Goal: Task Accomplishment & Management: Use online tool/utility

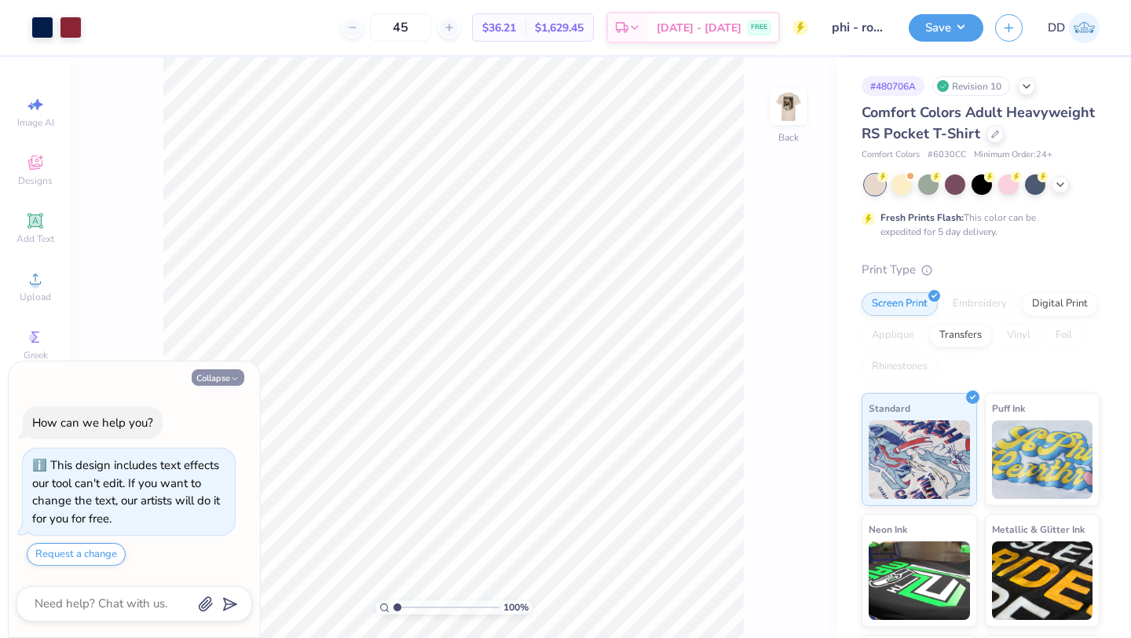
click at [224, 378] on button "Collapse" at bounding box center [218, 377] width 53 height 16
type textarea "x"
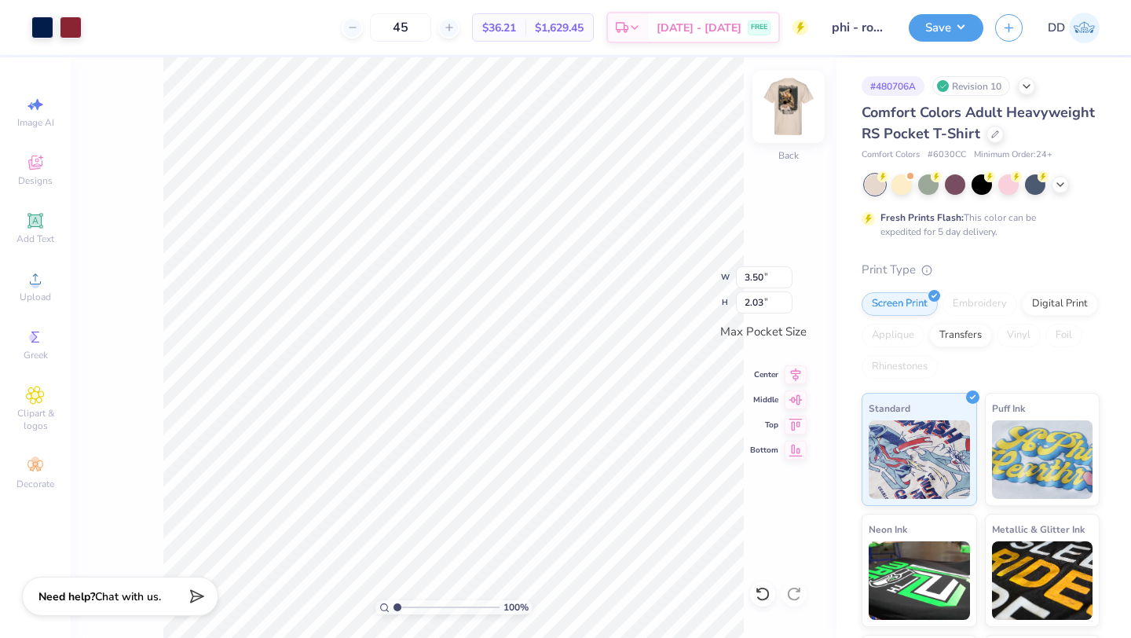
type input "0.43"
type input "0.66"
type input "0.46"
type input "0.67"
type input "0.45"
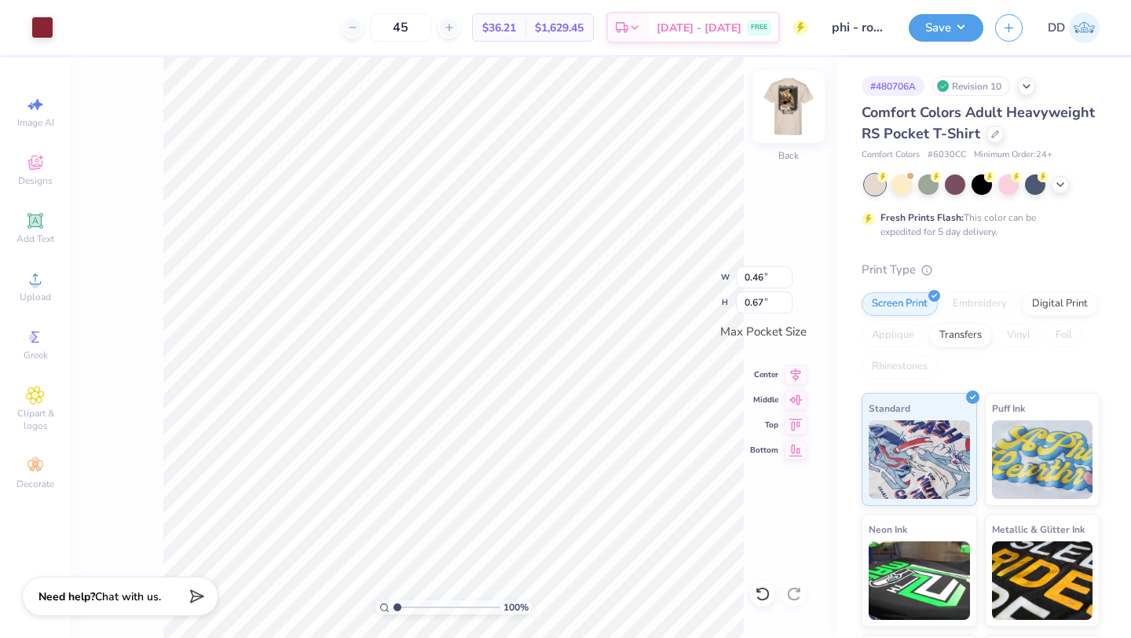
type input "0.66"
type input "0.67"
click at [749, 225] on div "100 % Back W 0.45 0.45 " H 0.66 0.66 " Max Pocket Size Center Middle Top Bottom" at bounding box center [454, 347] width 766 height 580
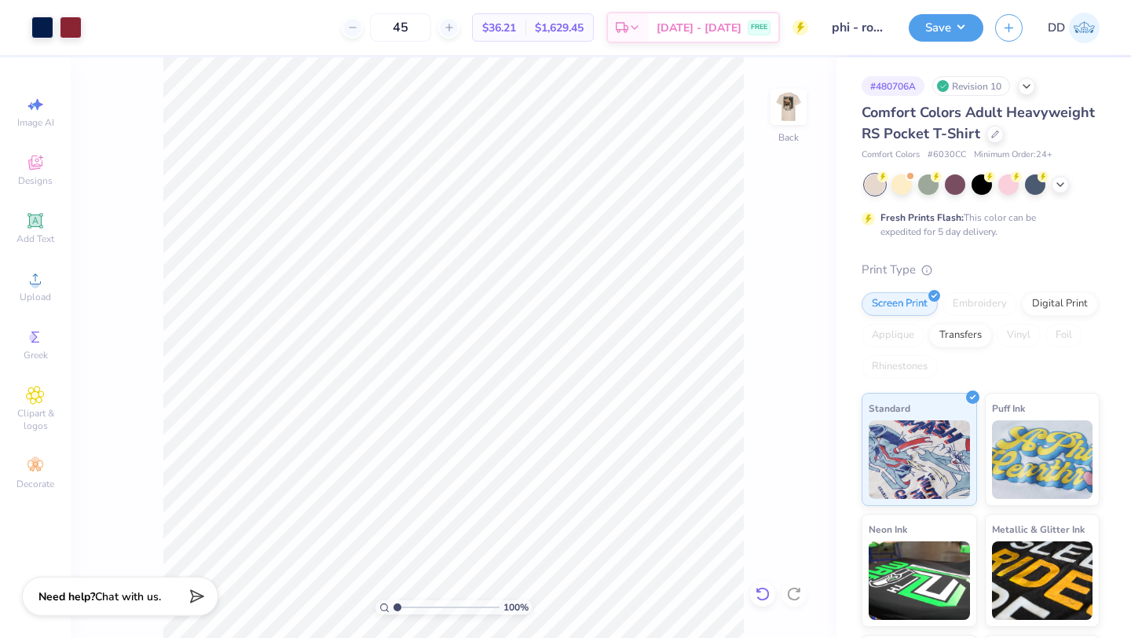
click at [765, 602] on div at bounding box center [762, 593] width 25 height 25
click at [765, 601] on div at bounding box center [762, 593] width 25 height 25
click at [765, 601] on icon at bounding box center [763, 594] width 16 height 16
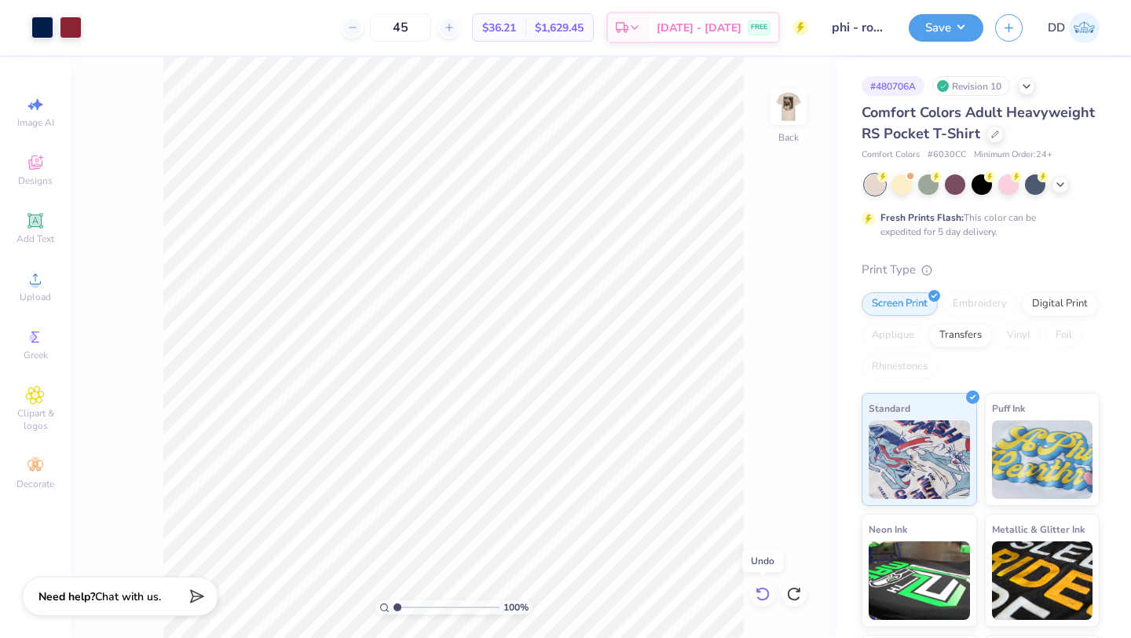
click at [765, 601] on icon at bounding box center [763, 594] width 16 height 16
click at [762, 598] on icon at bounding box center [763, 594] width 16 height 16
click at [763, 590] on icon at bounding box center [763, 594] width 16 height 16
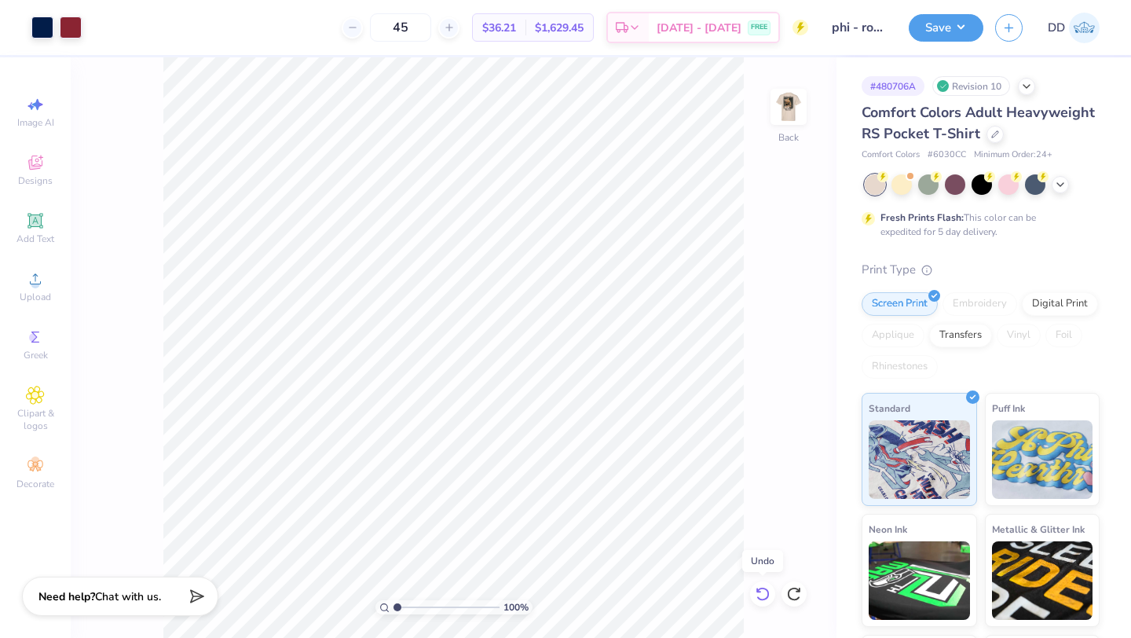
click at [762, 590] on icon at bounding box center [763, 594] width 16 height 16
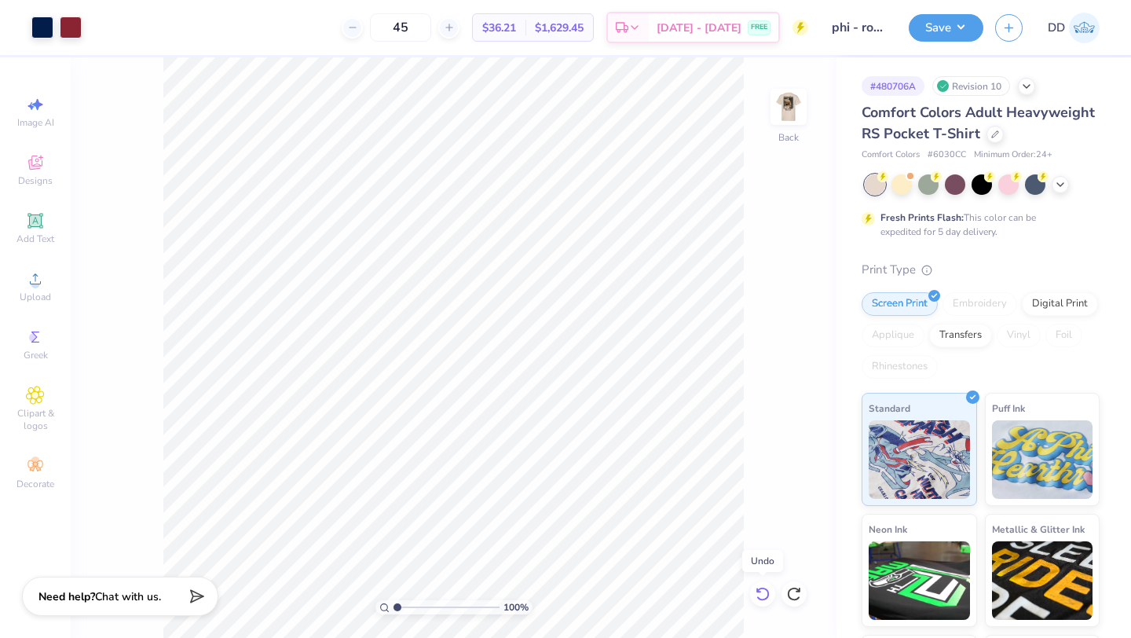
click at [762, 590] on icon at bounding box center [763, 594] width 16 height 16
click at [760, 274] on div "100 % Back" at bounding box center [454, 347] width 766 height 580
click at [785, 113] on img at bounding box center [788, 106] width 63 height 63
click at [417, 20] on input "45" at bounding box center [400, 27] width 61 height 28
click at [424, 20] on input "45" at bounding box center [400, 27] width 61 height 28
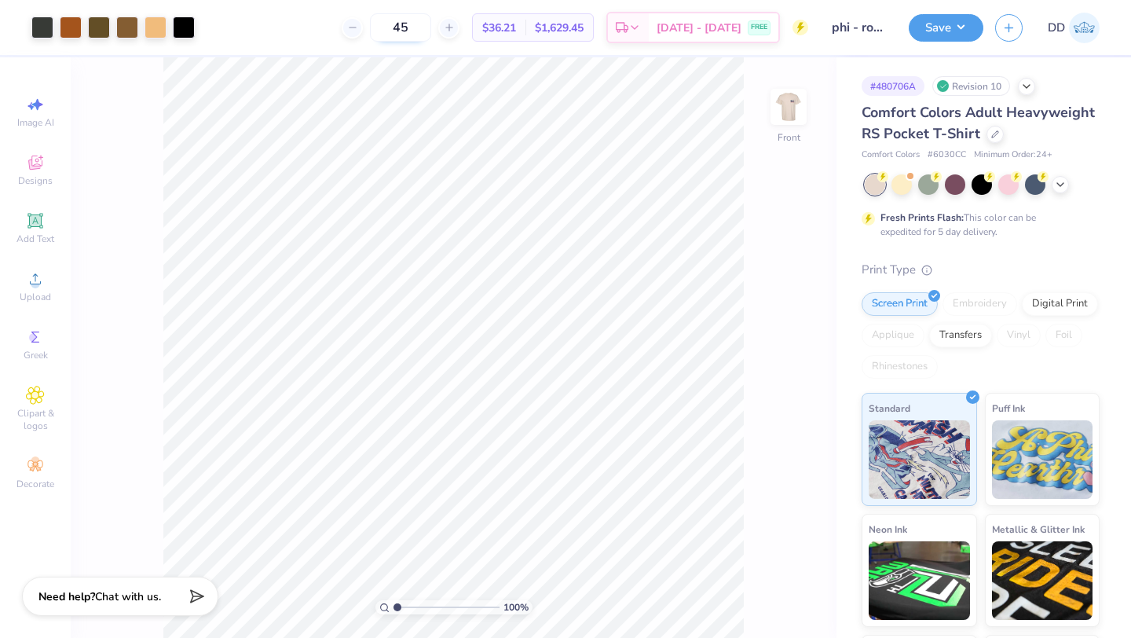
type input "4"
type input "36"
click at [774, 98] on img at bounding box center [788, 106] width 63 height 63
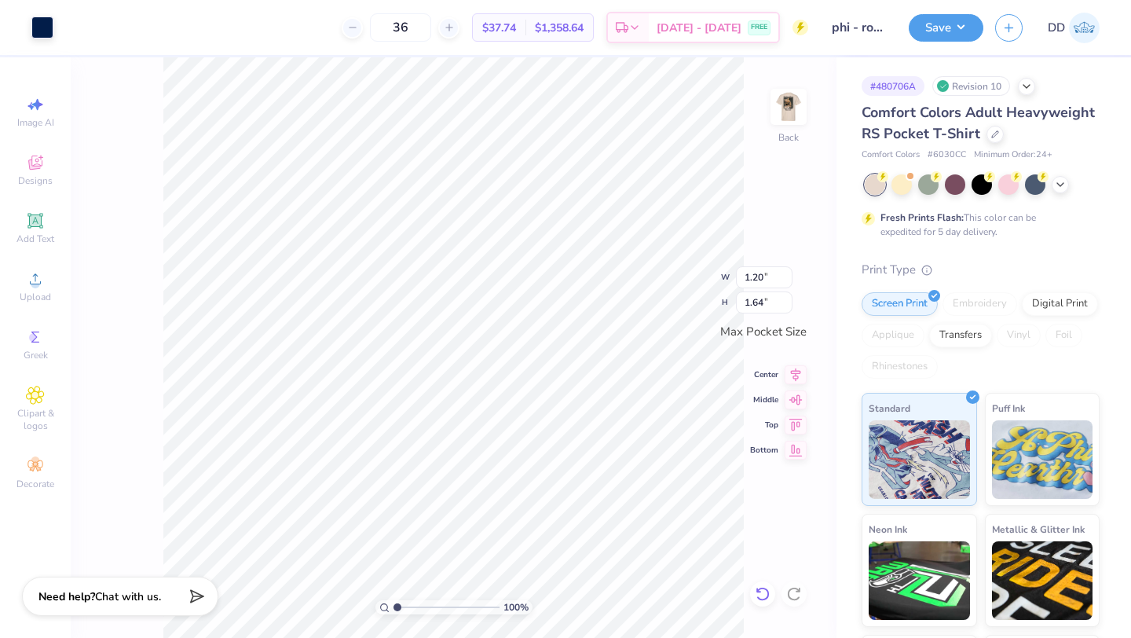
click at [759, 589] on icon at bounding box center [761, 594] width 13 height 14
type input "1.29"
click at [759, 589] on icon at bounding box center [761, 594] width 13 height 14
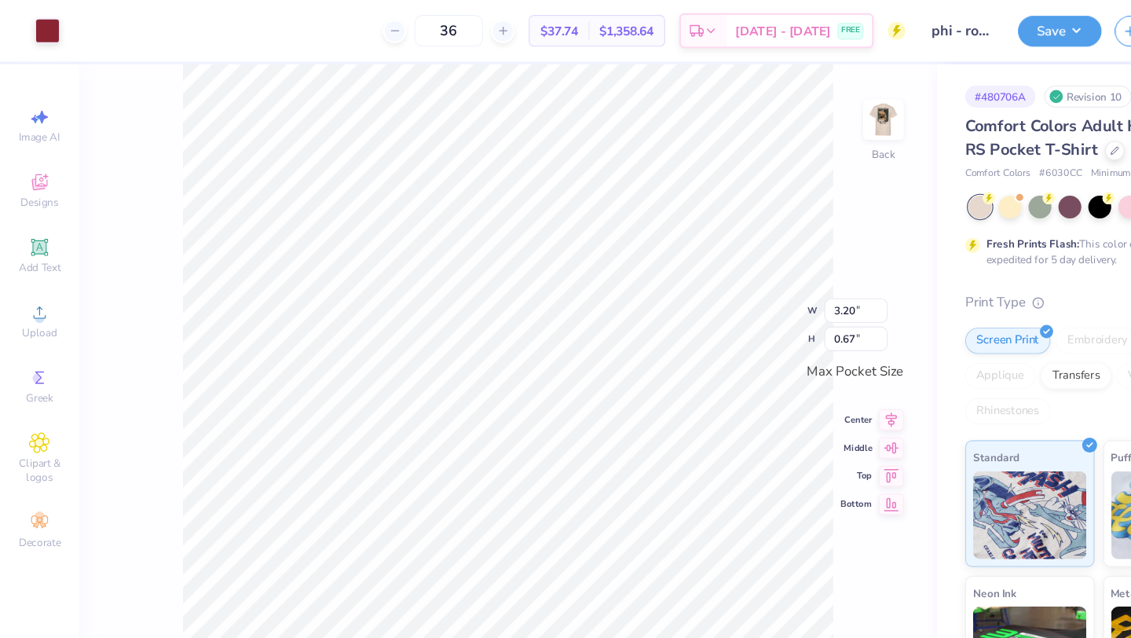
type input "2.91"
type input "0.61"
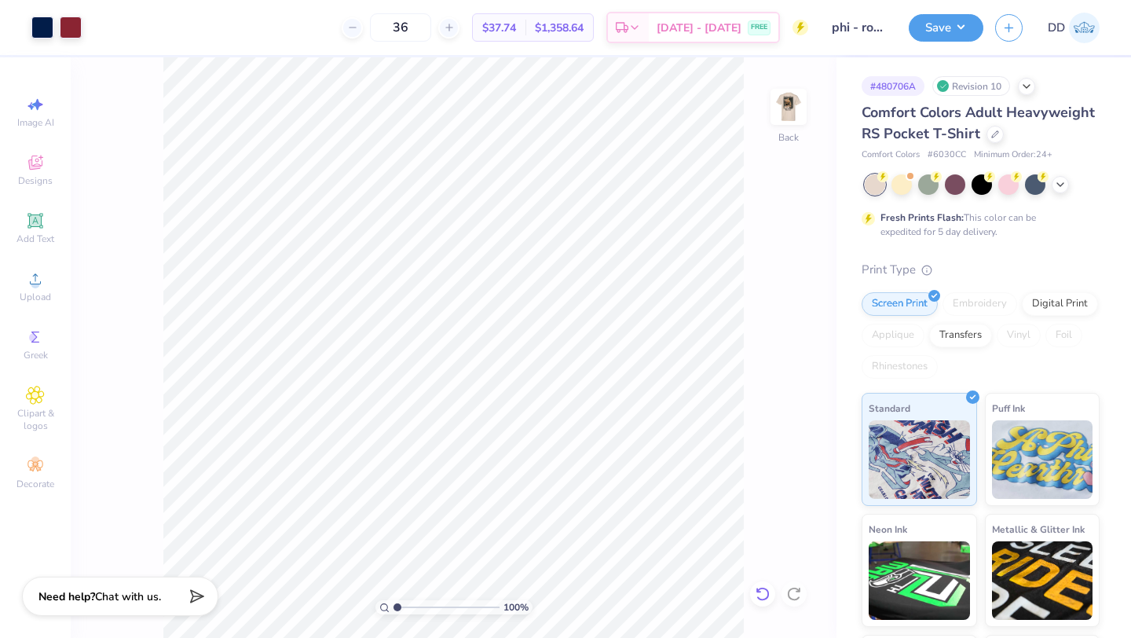
click at [760, 593] on icon at bounding box center [763, 594] width 16 height 16
click at [788, 411] on div "100 % Back" at bounding box center [454, 347] width 766 height 580
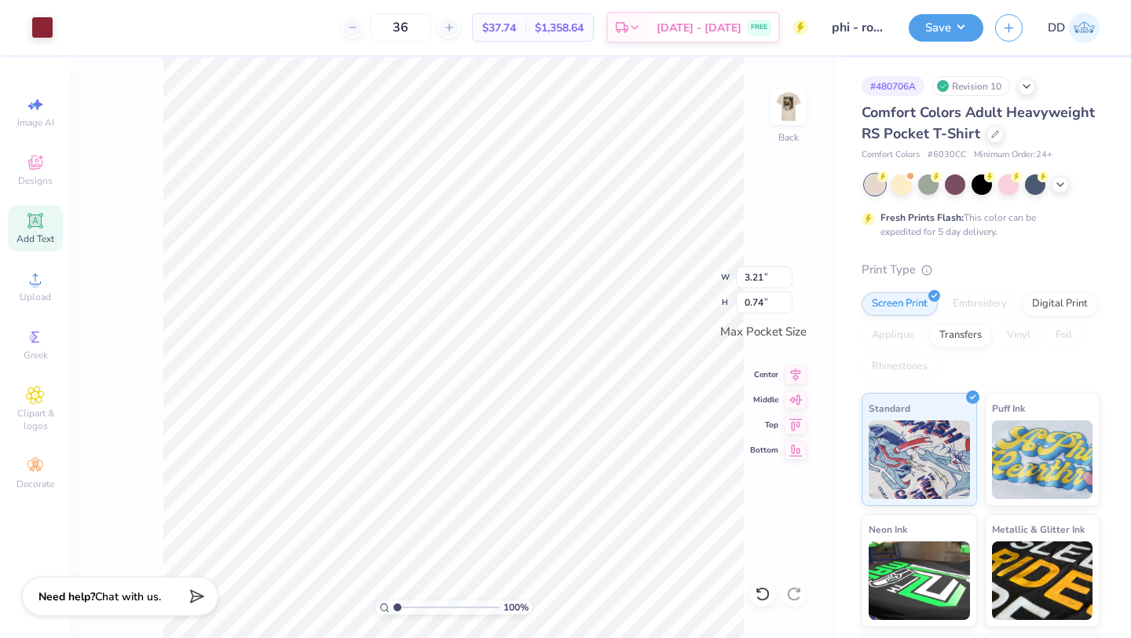
click at [41, 207] on div "Add Text" at bounding box center [35, 228] width 55 height 46
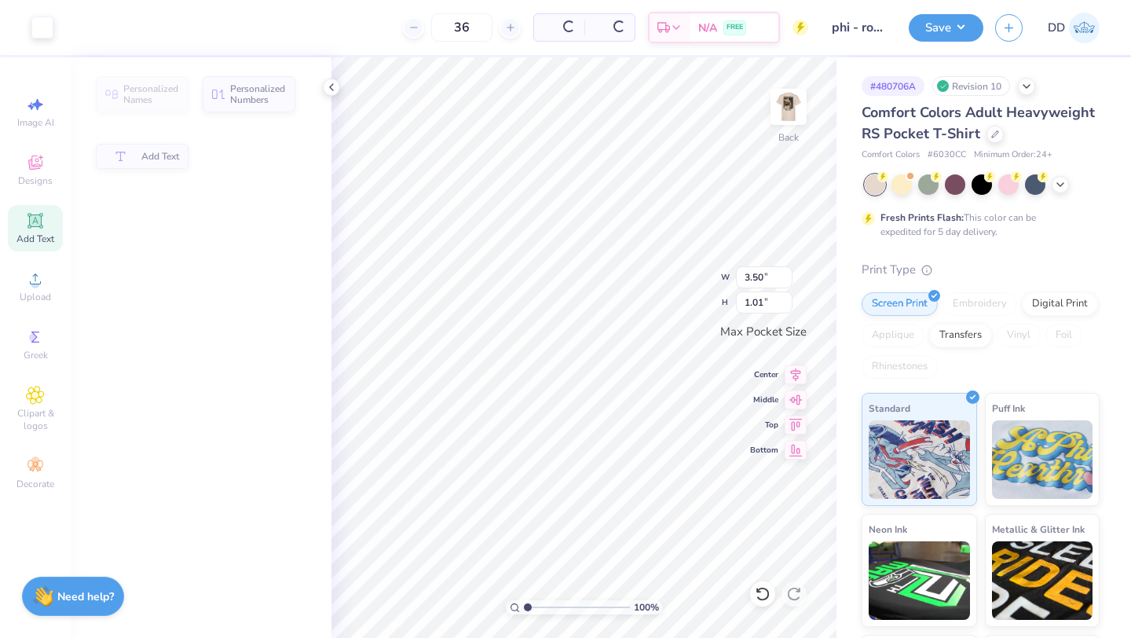
type input "3.50"
type input "1.01"
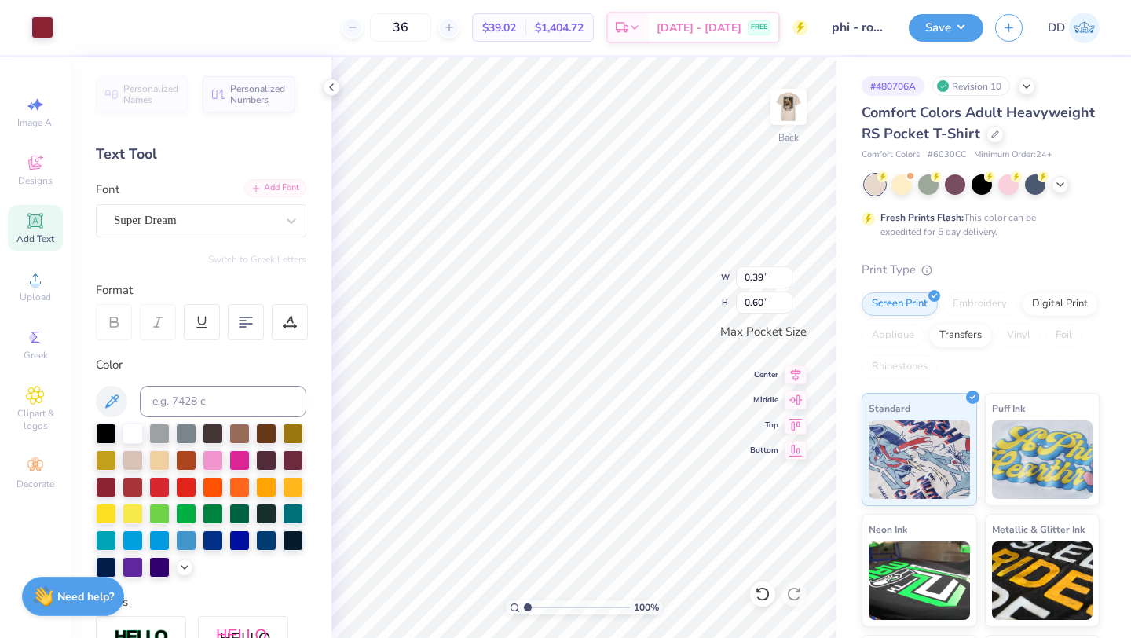
type input "3.50"
type input "1.01"
click at [247, 236] on div "Personalized Names Personalized Numbers Text Tool Add Font Font Super Dream Swi…" at bounding box center [201, 347] width 261 height 580
click at [249, 225] on div "Super Dream" at bounding box center [194, 220] width 165 height 24
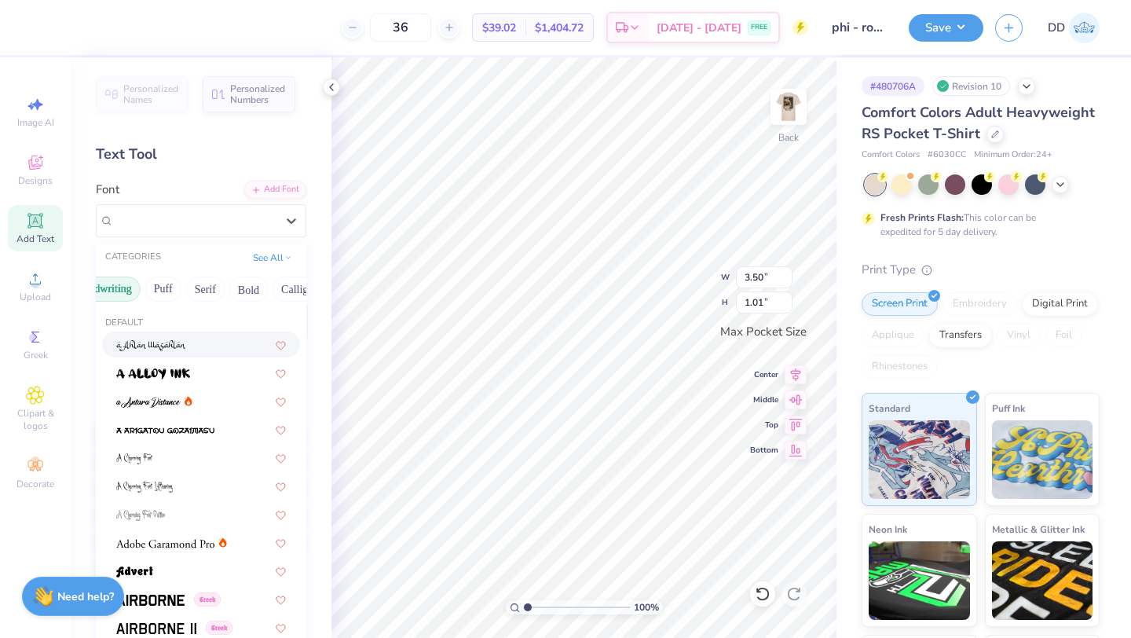
scroll to position [0, 79]
click at [236, 287] on button "Bold" at bounding box center [252, 288] width 38 height 25
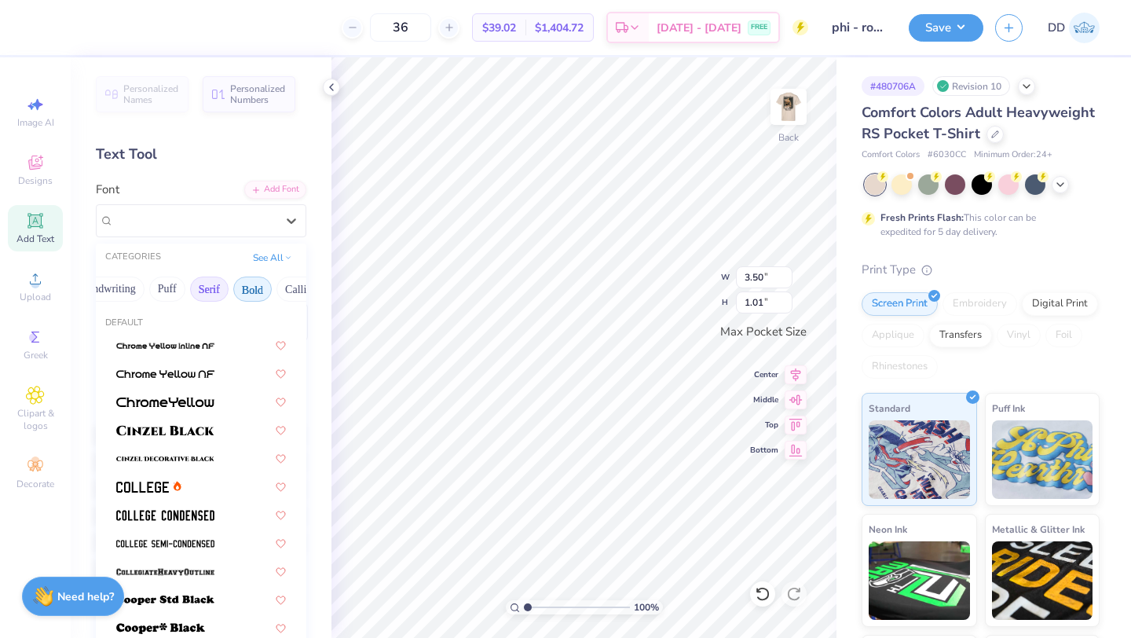
click at [208, 286] on button "Serif" at bounding box center [209, 288] width 38 height 25
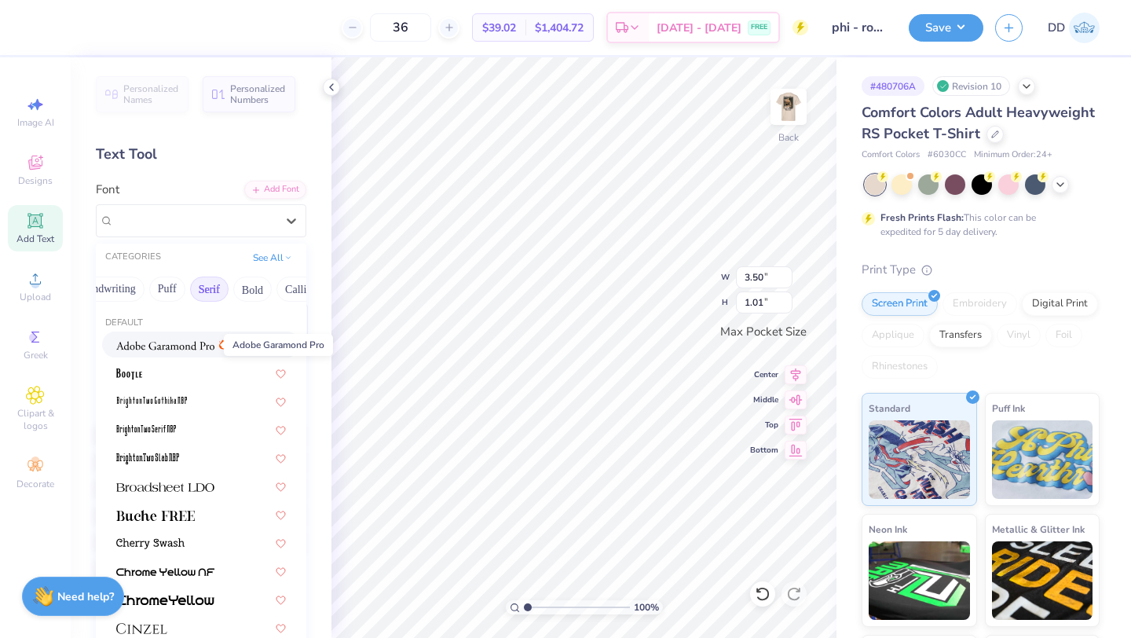
click at [186, 340] on img at bounding box center [165, 345] width 98 height 11
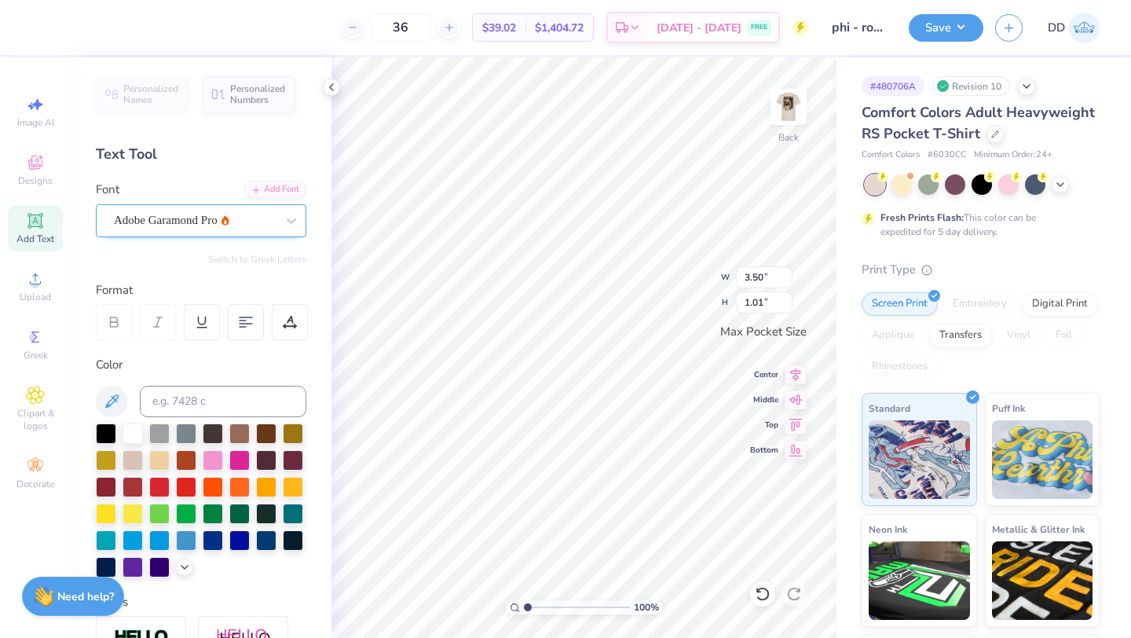
click at [230, 216] on div "Adobe Garamond Pro" at bounding box center [194, 220] width 165 height 24
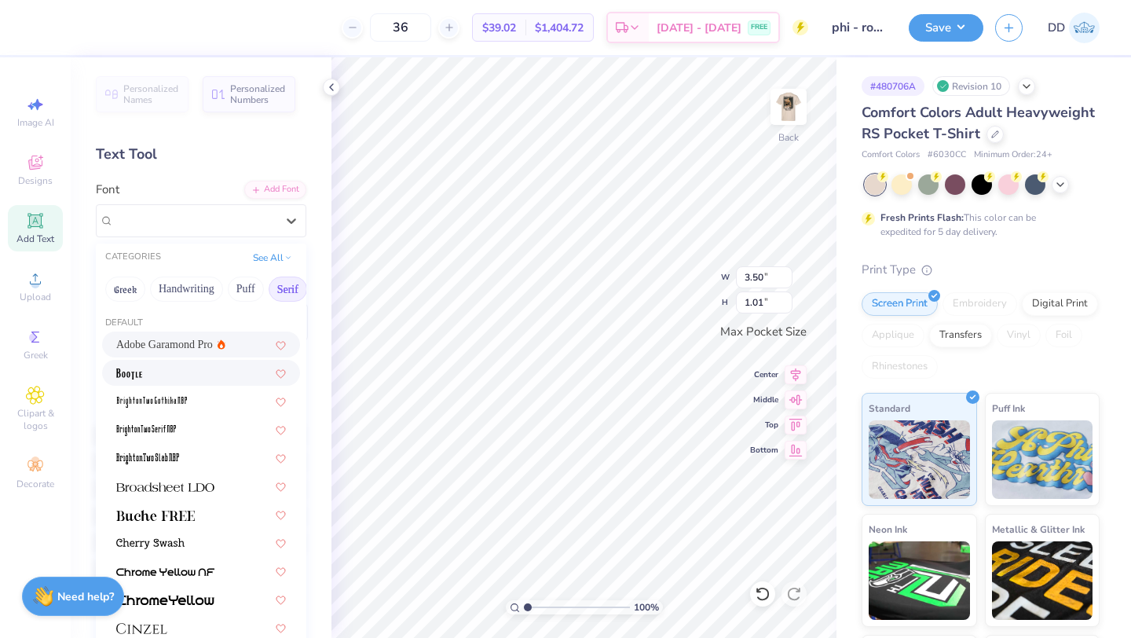
click at [203, 376] on div at bounding box center [201, 372] width 170 height 16
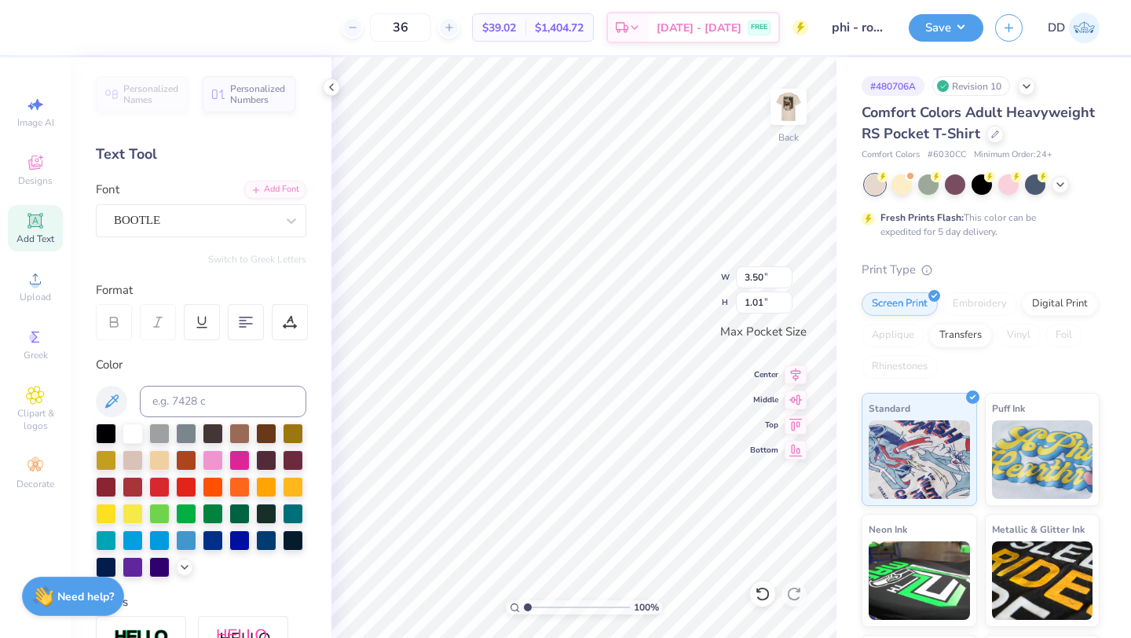
scroll to position [0, 0]
type textarea "E"
type textarea "Fall 25"
click at [34, 227] on icon at bounding box center [35, 220] width 19 height 19
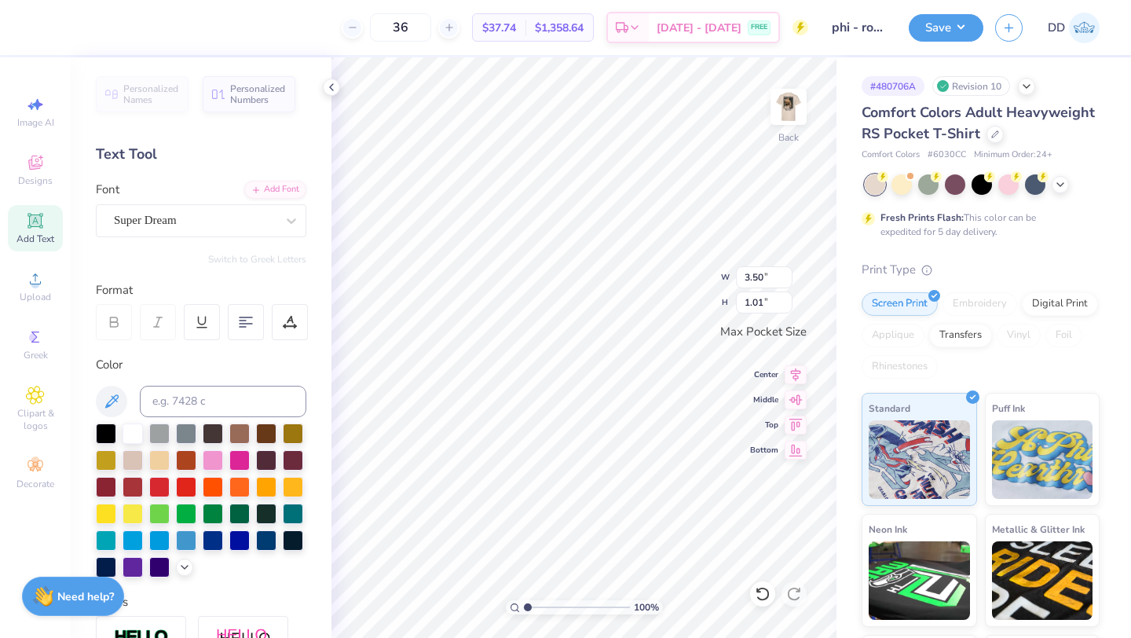
scroll to position [0, 0]
type textarea "F"
click at [254, 232] on div "Super Dream" at bounding box center [194, 220] width 165 height 24
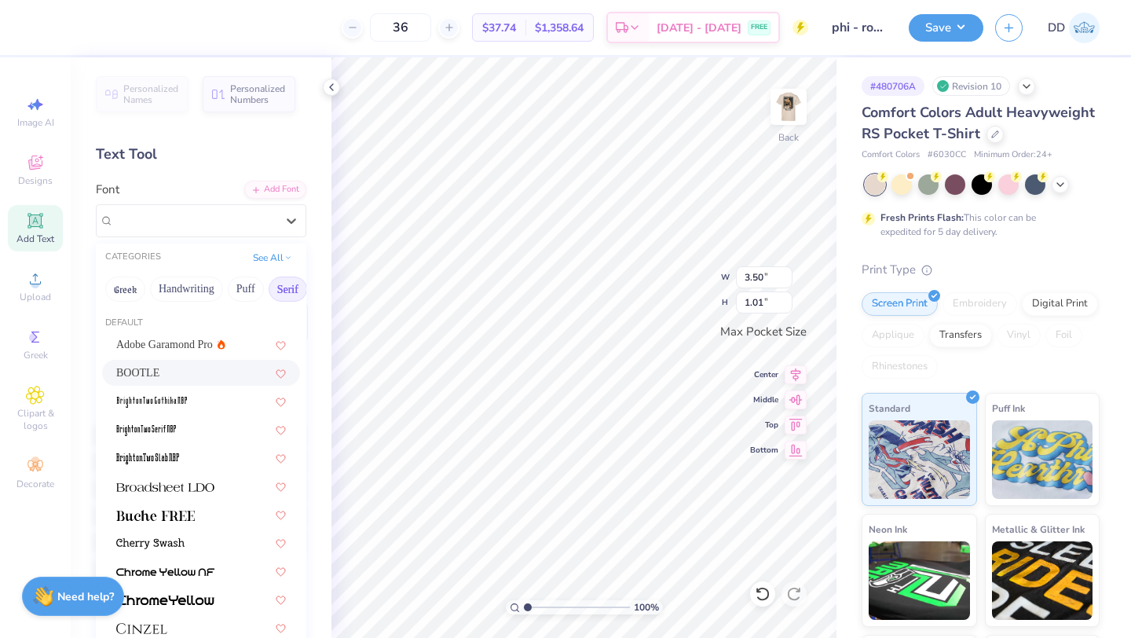
click at [213, 373] on div "BOOTLE" at bounding box center [201, 372] width 170 height 16
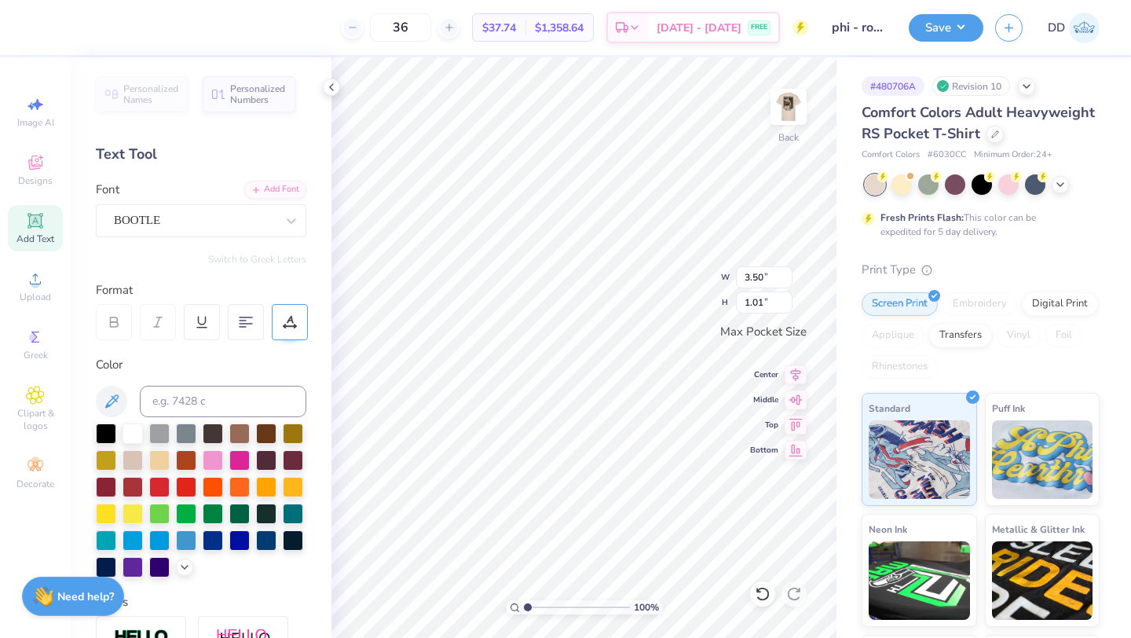
scroll to position [0, 1]
type textarea "Fall 25'"
click at [128, 489] on div at bounding box center [132, 485] width 20 height 20
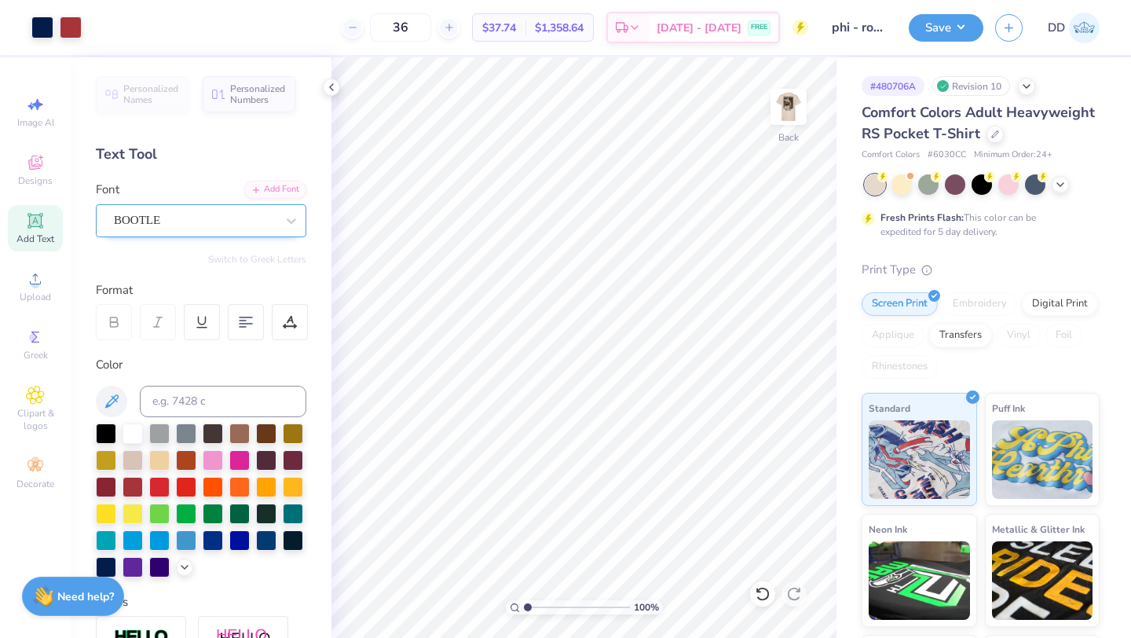
click at [165, 209] on div "BOOTLE" at bounding box center [194, 220] width 165 height 24
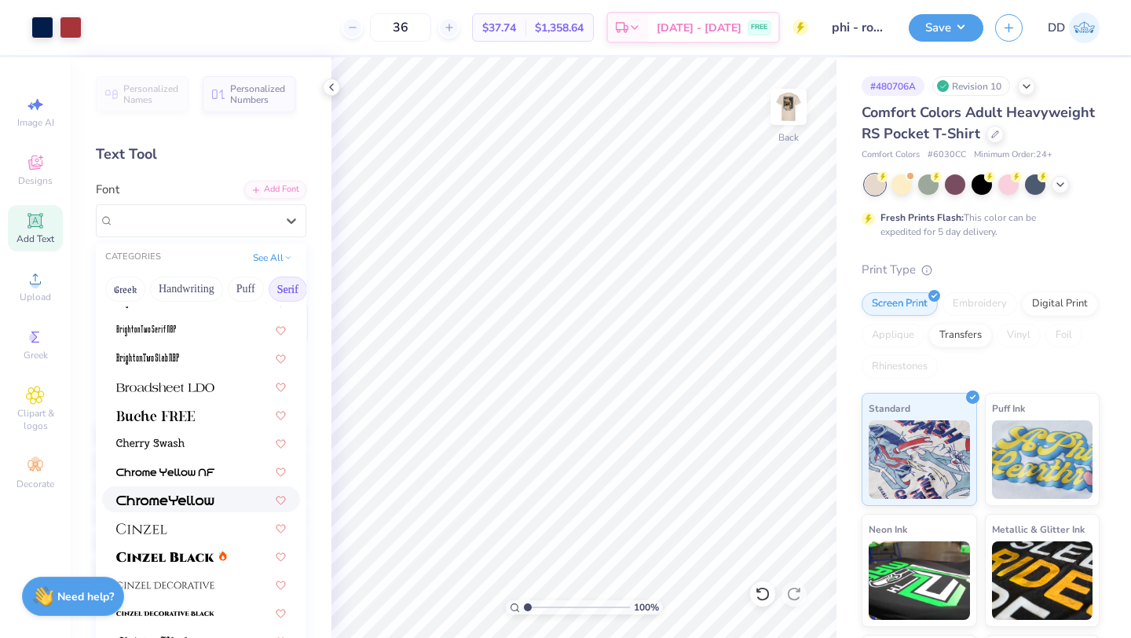
scroll to position [115, 0]
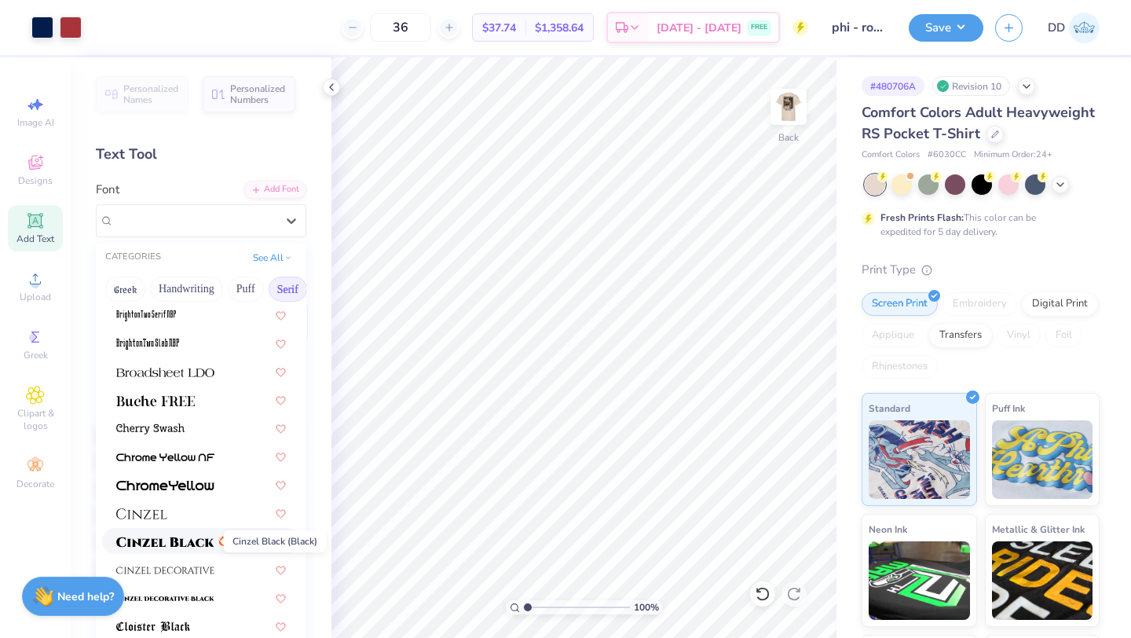
click at [182, 544] on img at bounding box center [165, 541] width 98 height 11
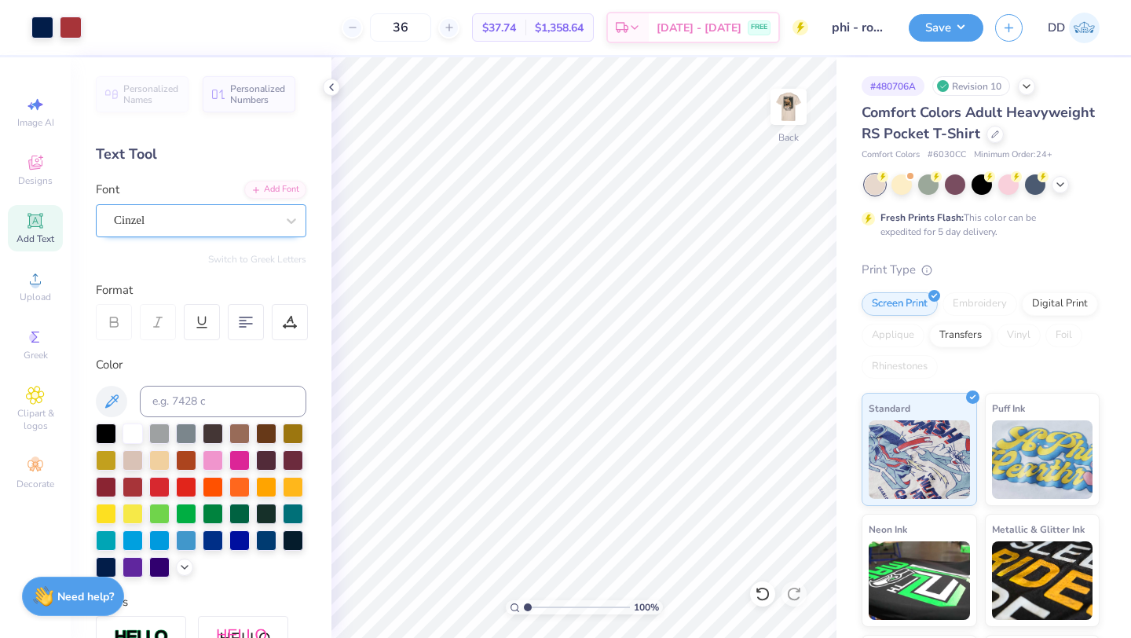
click at [255, 222] on div "Cinzel" at bounding box center [194, 220] width 165 height 24
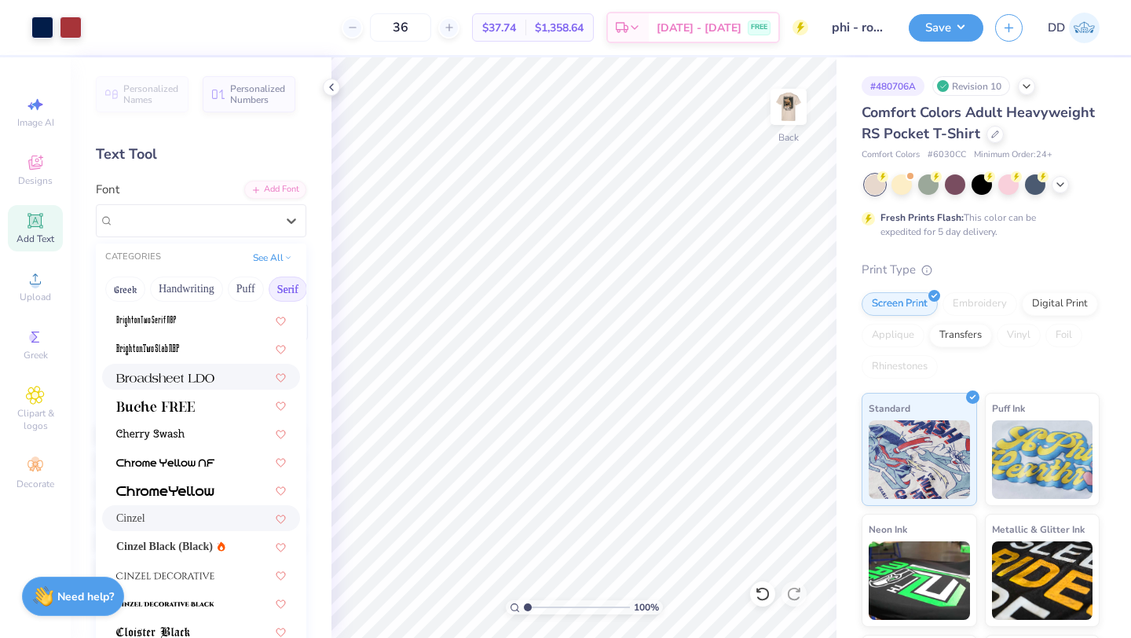
scroll to position [117, 0]
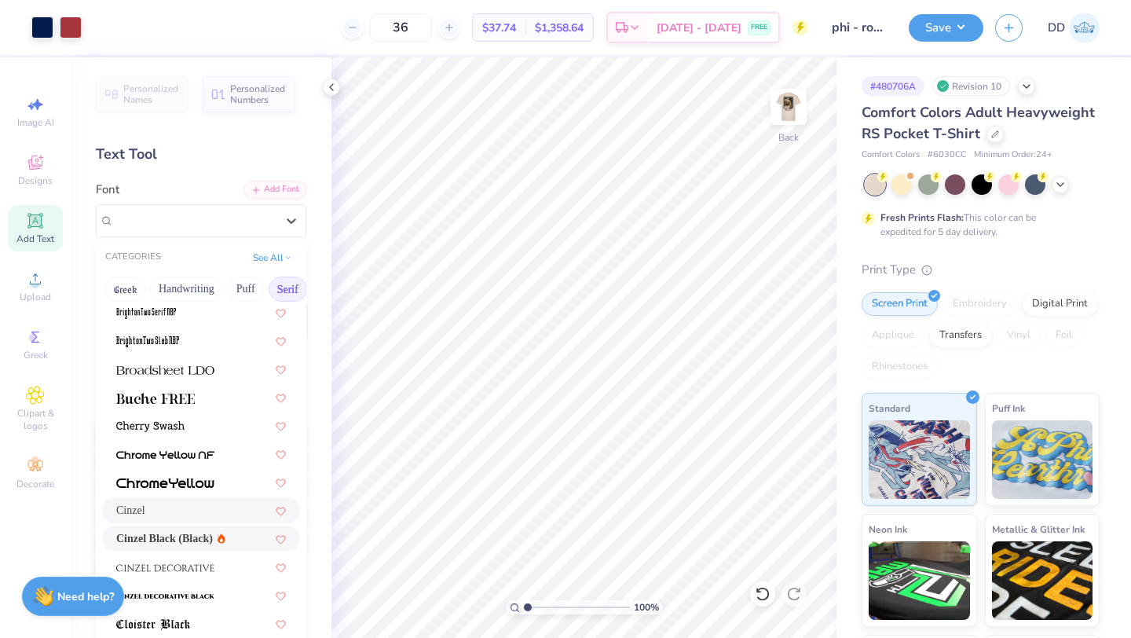
click at [207, 527] on div "Cinzel Black (Black)" at bounding box center [201, 538] width 198 height 26
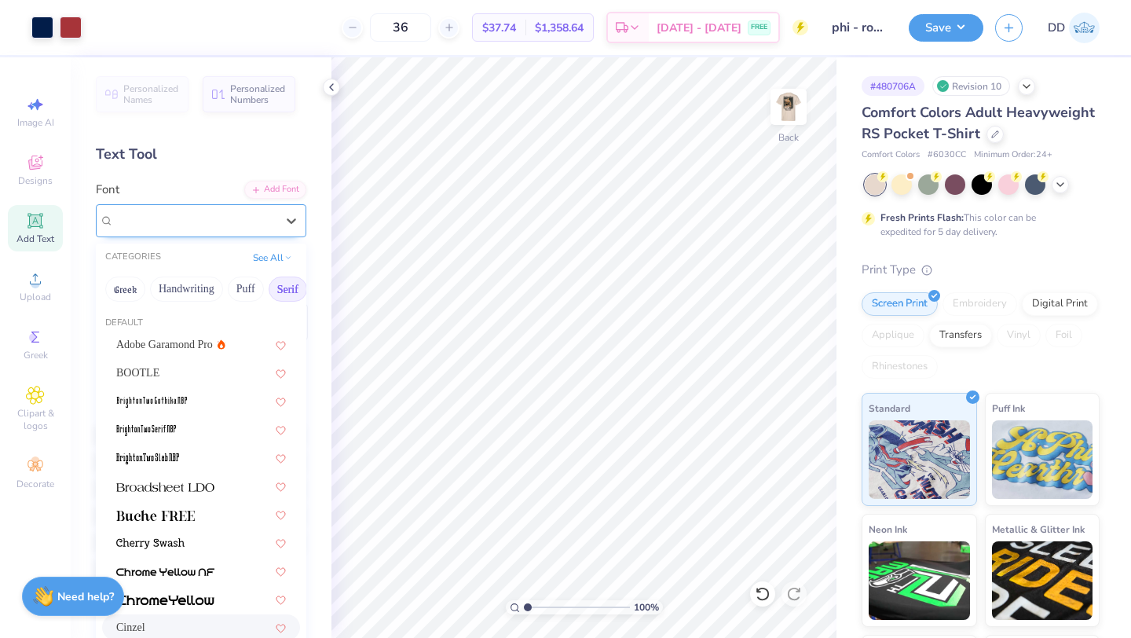
click at [259, 234] on div "Cinzel" at bounding box center [201, 220] width 210 height 33
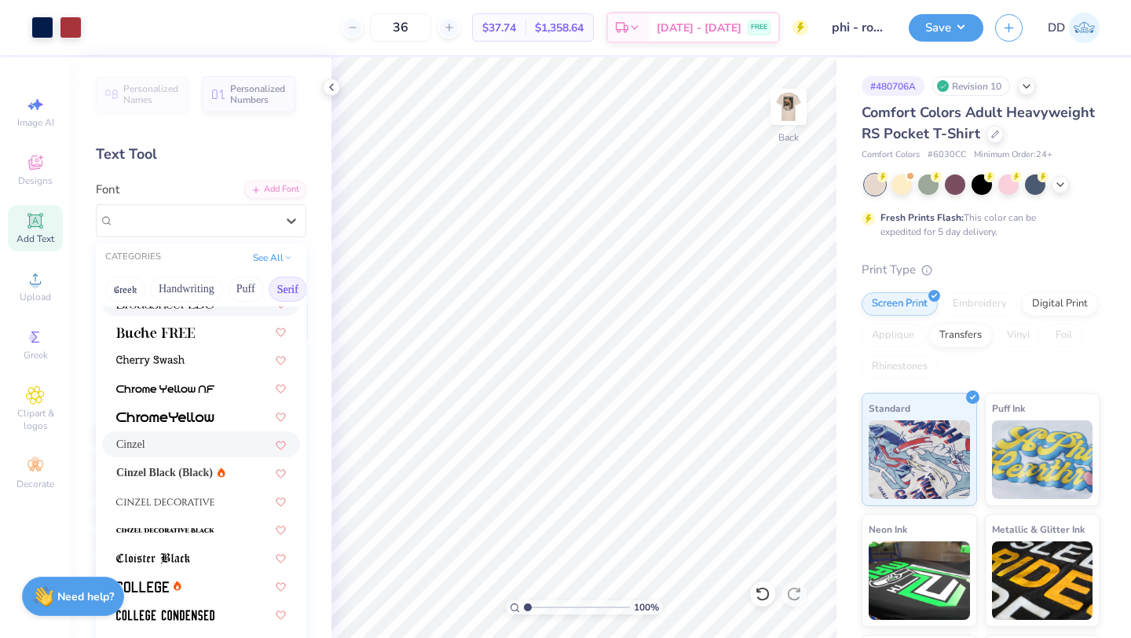
scroll to position [185, 0]
click at [213, 472] on span "Cinzel Black (Black)" at bounding box center [164, 470] width 97 height 16
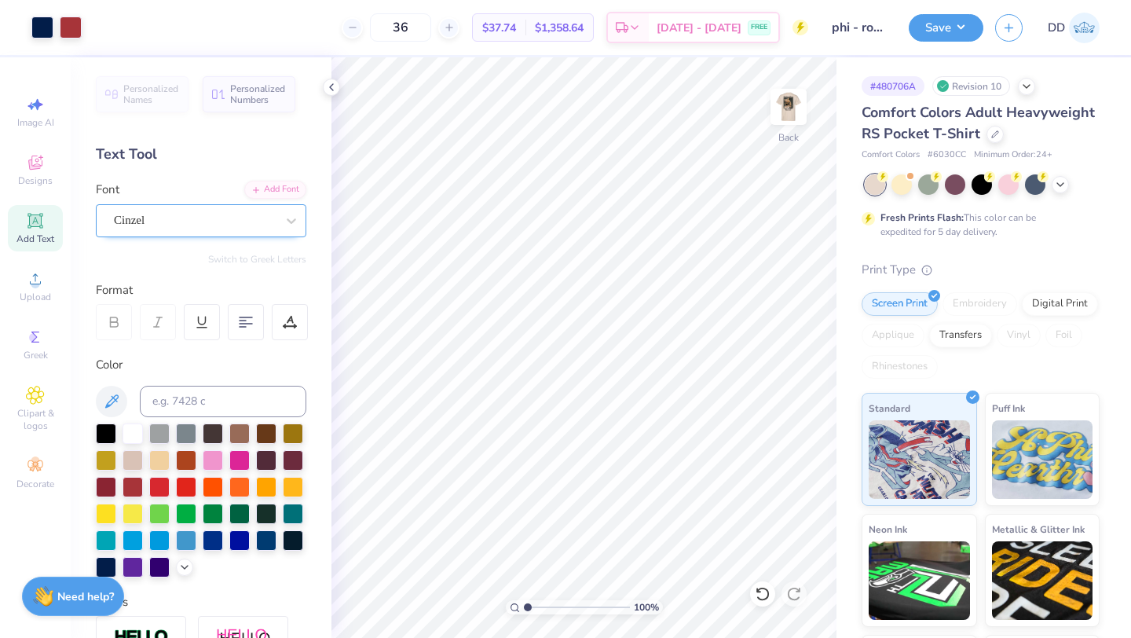
click at [215, 224] on div "Cinzel" at bounding box center [194, 220] width 165 height 24
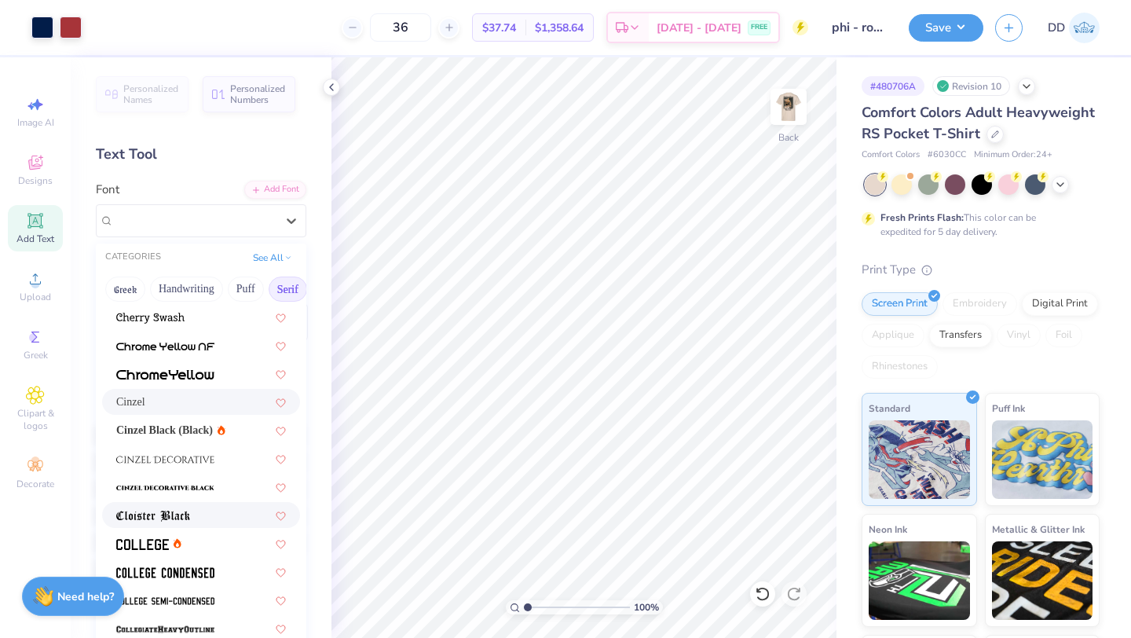
scroll to position [223, 0]
click at [221, 397] on div "Cinzel" at bounding box center [201, 404] width 170 height 16
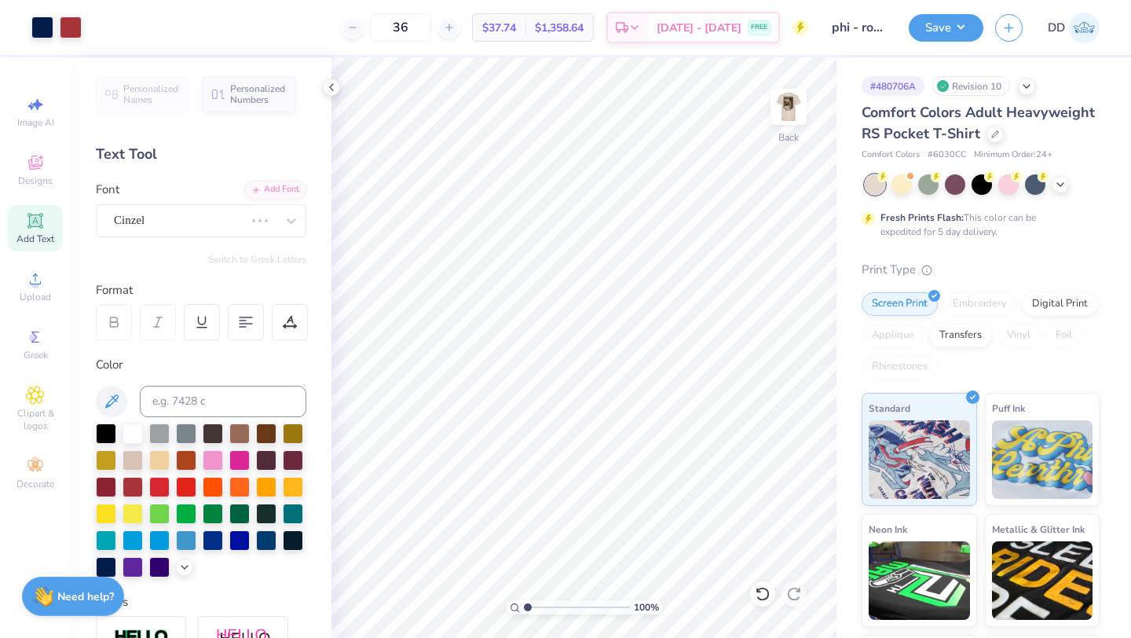
click at [210, 239] on div "Personalized Names Personalized Numbers Text Tool Add Font Font Cinzel Switch t…" at bounding box center [201, 347] width 261 height 580
click at [210, 229] on div "Cinzel" at bounding box center [178, 220] width 133 height 24
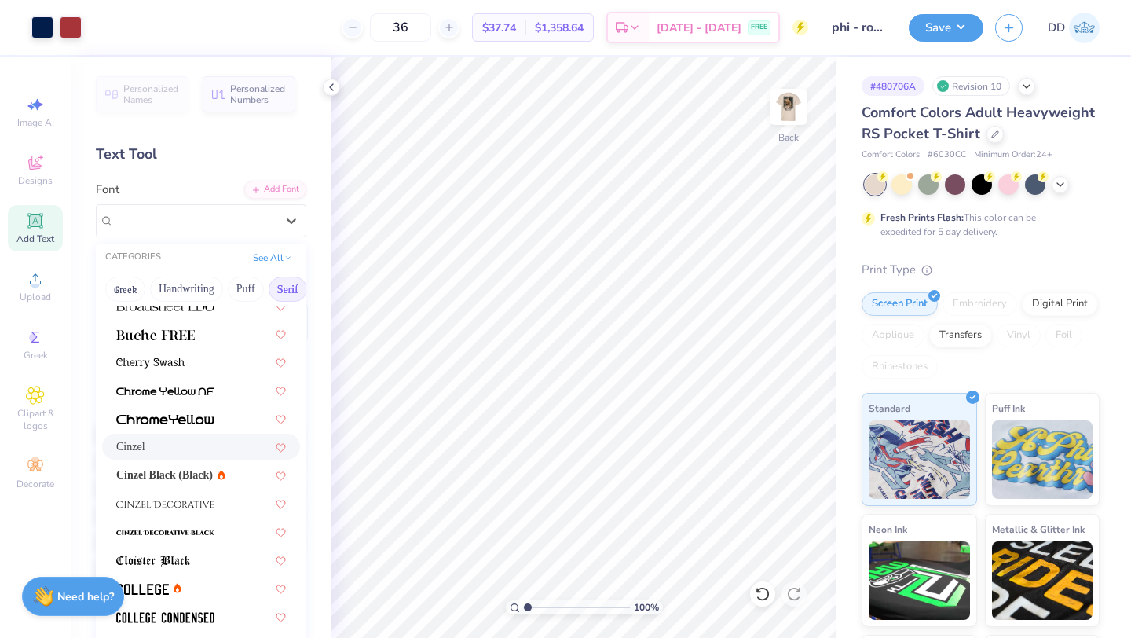
scroll to position [193, 0]
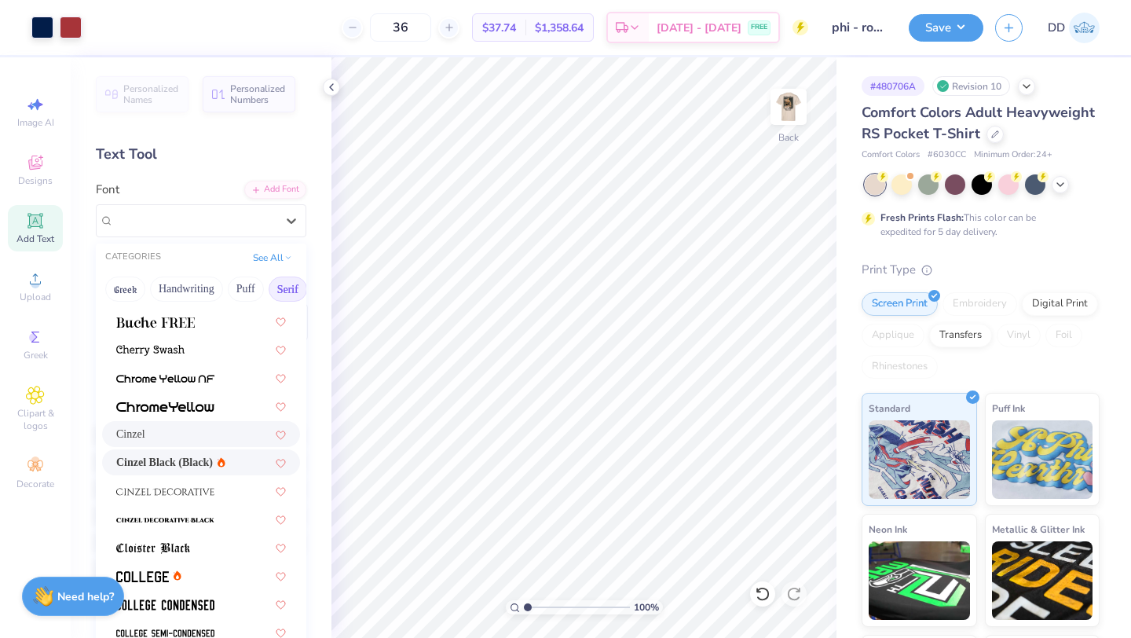
click at [207, 464] on span "Cinzel Black (Black)" at bounding box center [164, 462] width 97 height 16
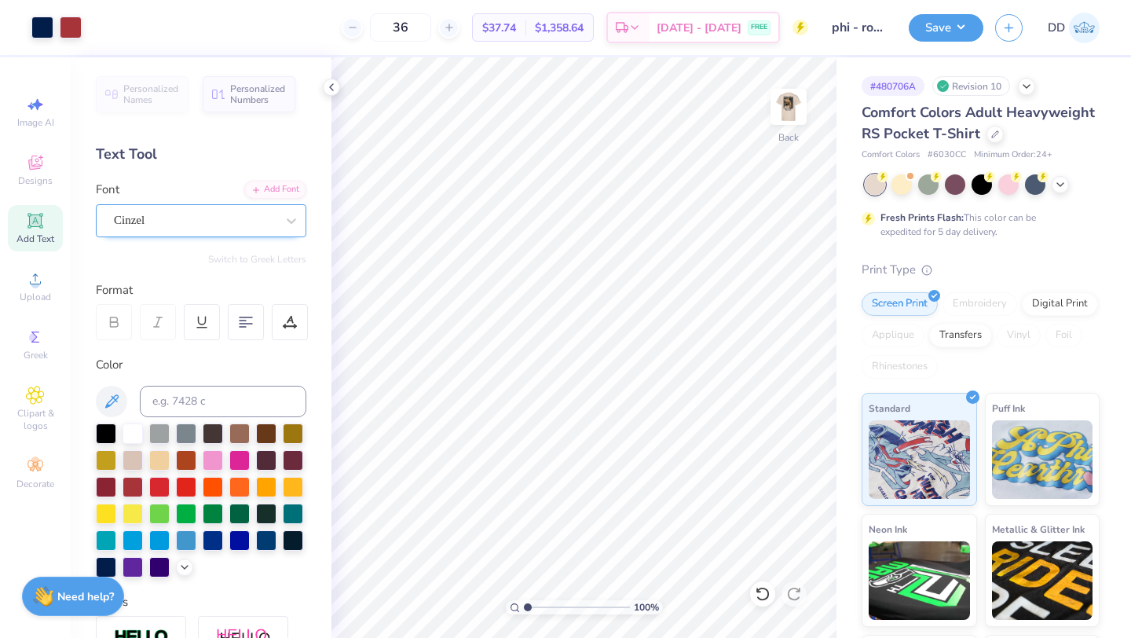
click at [191, 221] on div "Cinzel" at bounding box center [194, 220] width 165 height 24
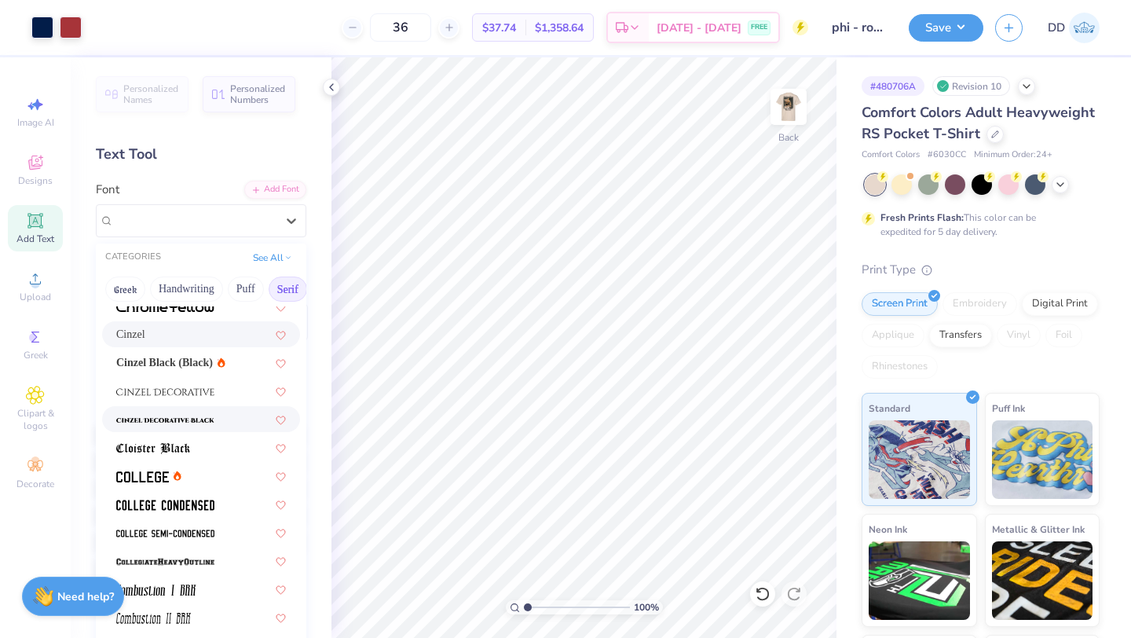
scroll to position [279, 0]
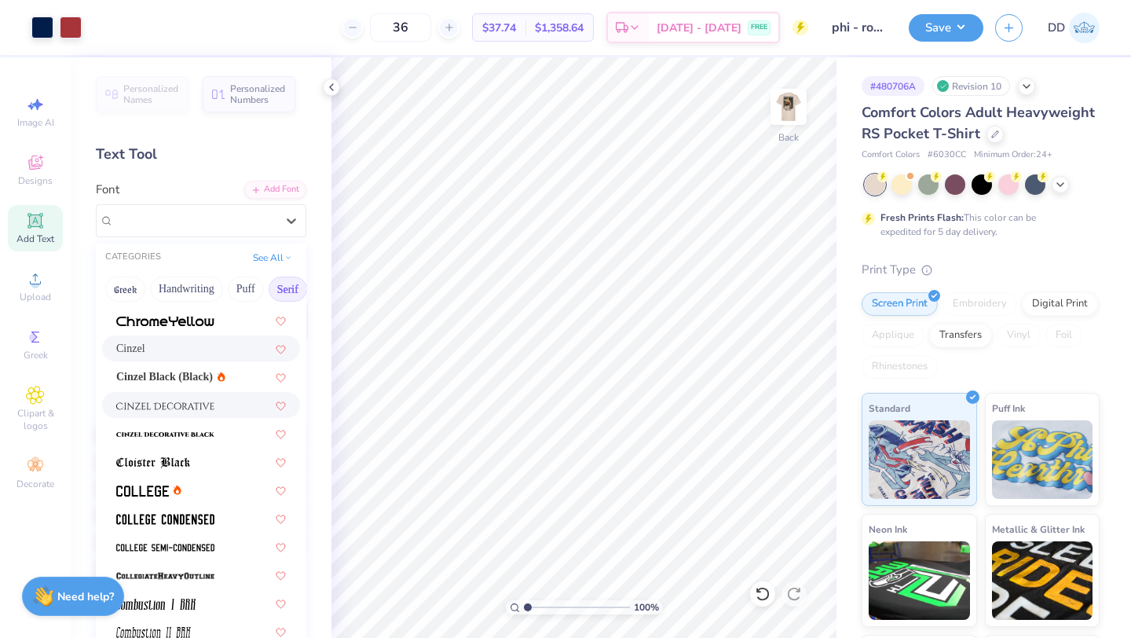
click at [228, 403] on div at bounding box center [201, 405] width 170 height 16
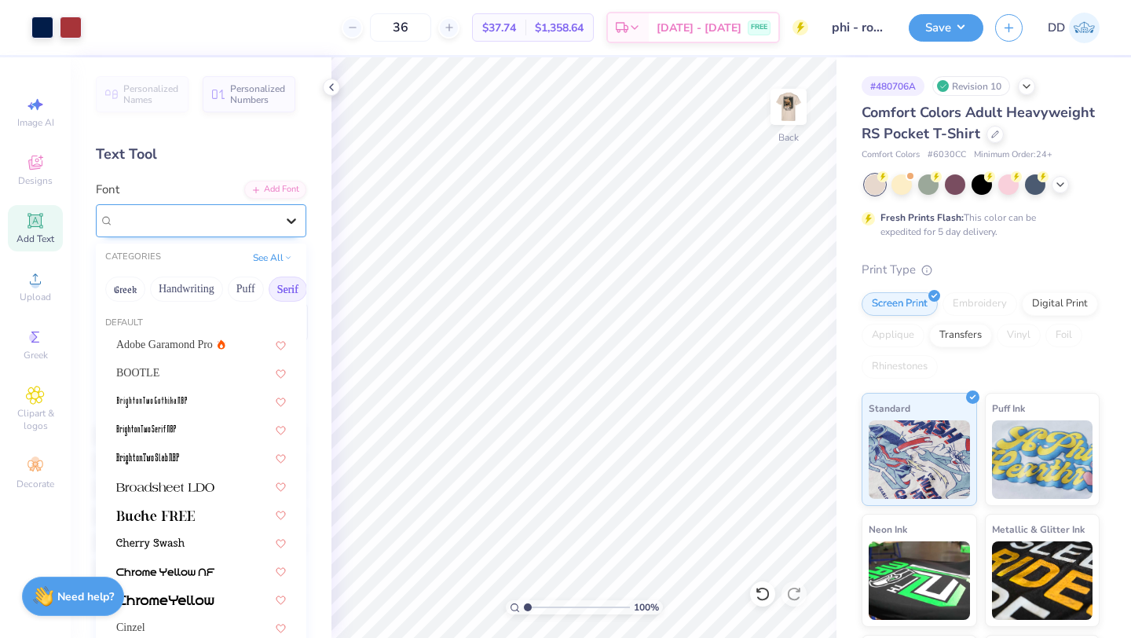
click at [293, 217] on icon at bounding box center [291, 221] width 16 height 16
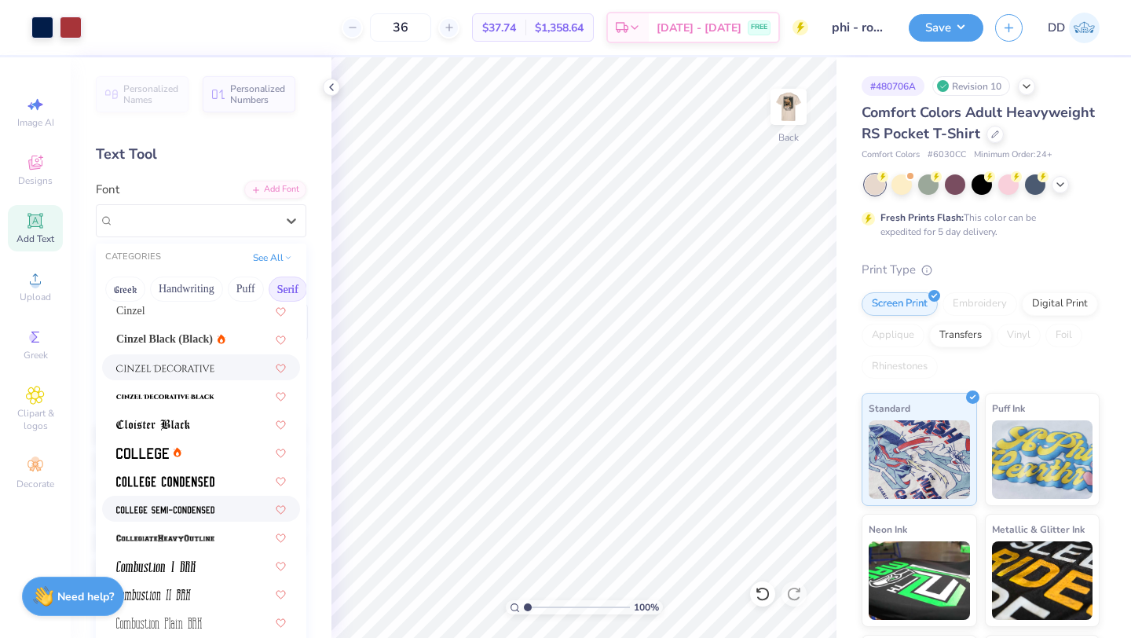
scroll to position [296, 0]
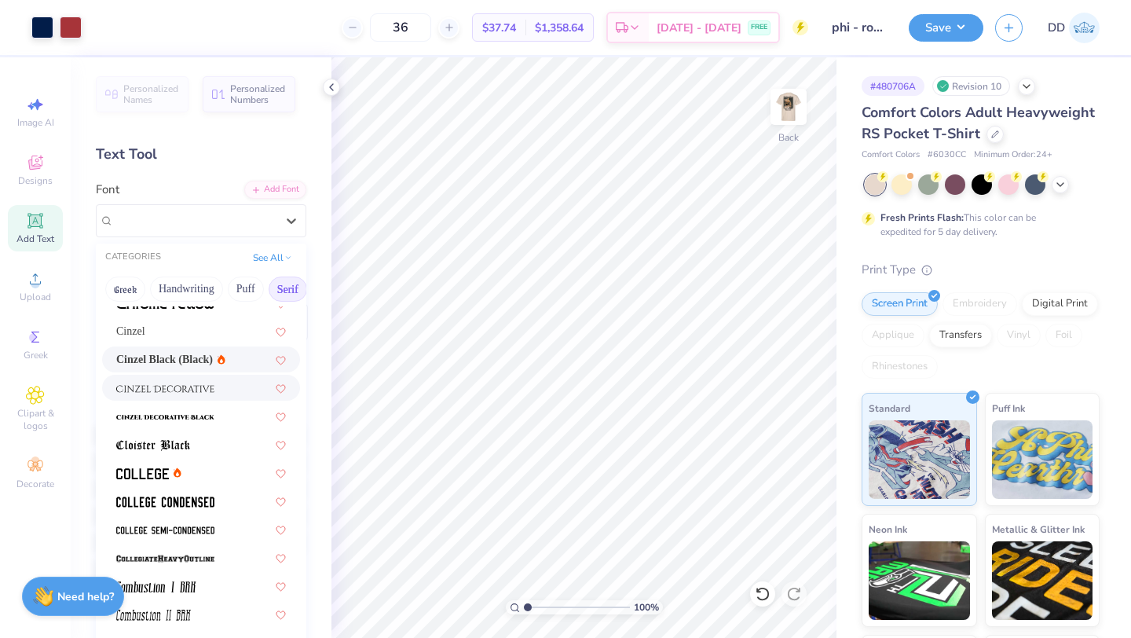
click at [225, 359] on div "Cinzel Black (Black)" at bounding box center [170, 359] width 109 height 16
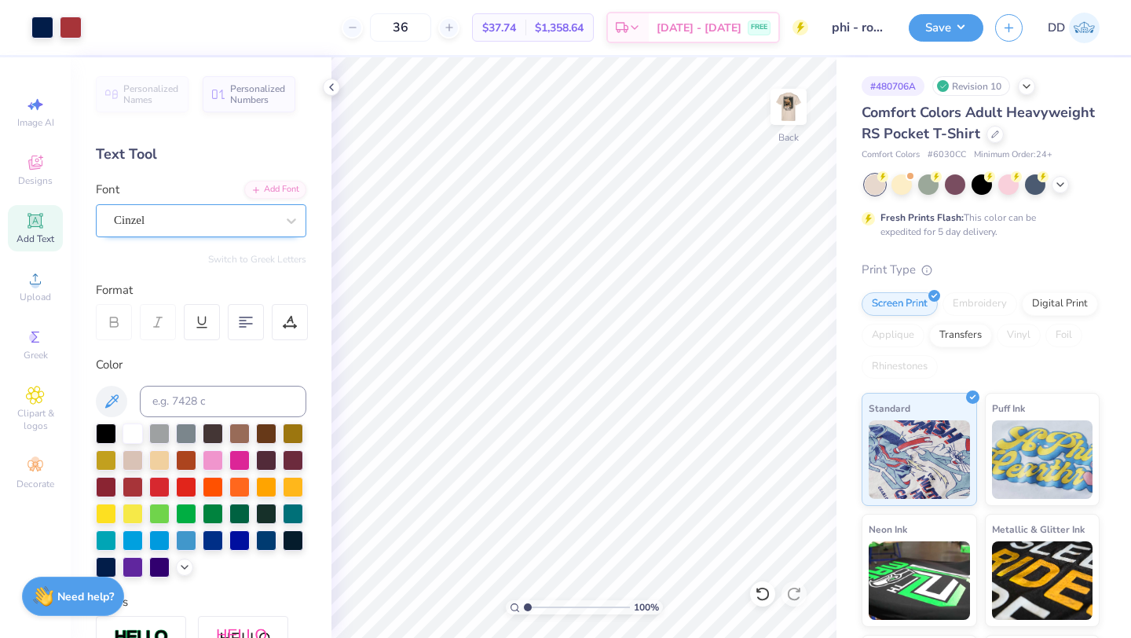
click at [245, 230] on div at bounding box center [195, 220] width 162 height 21
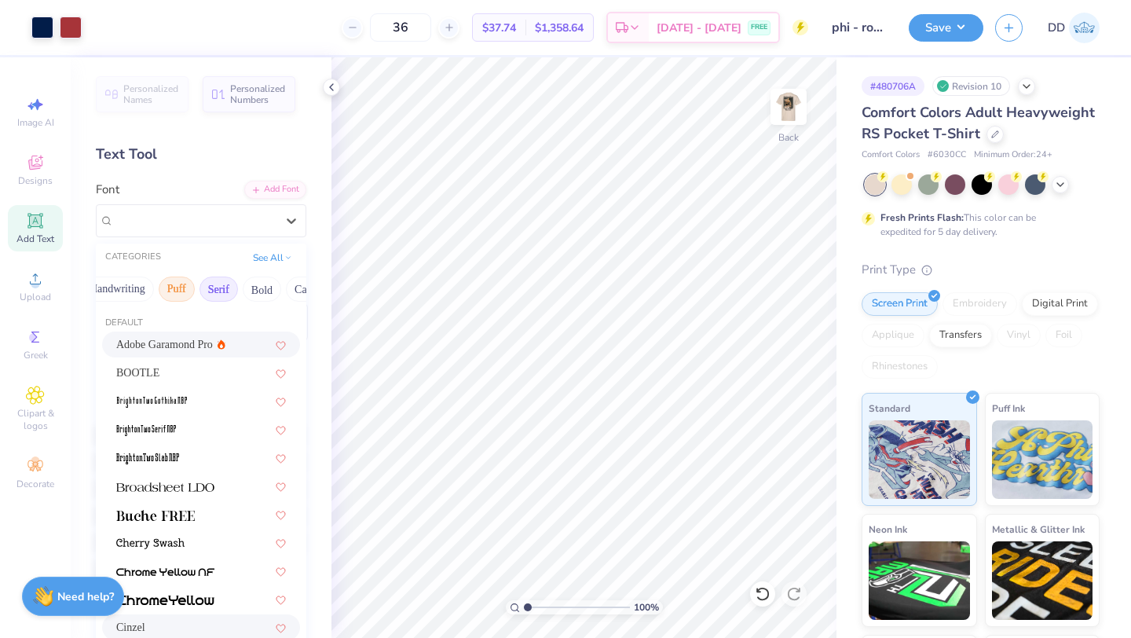
scroll to position [0, 100]
click at [232, 289] on button "Bold" at bounding box center [231, 288] width 38 height 25
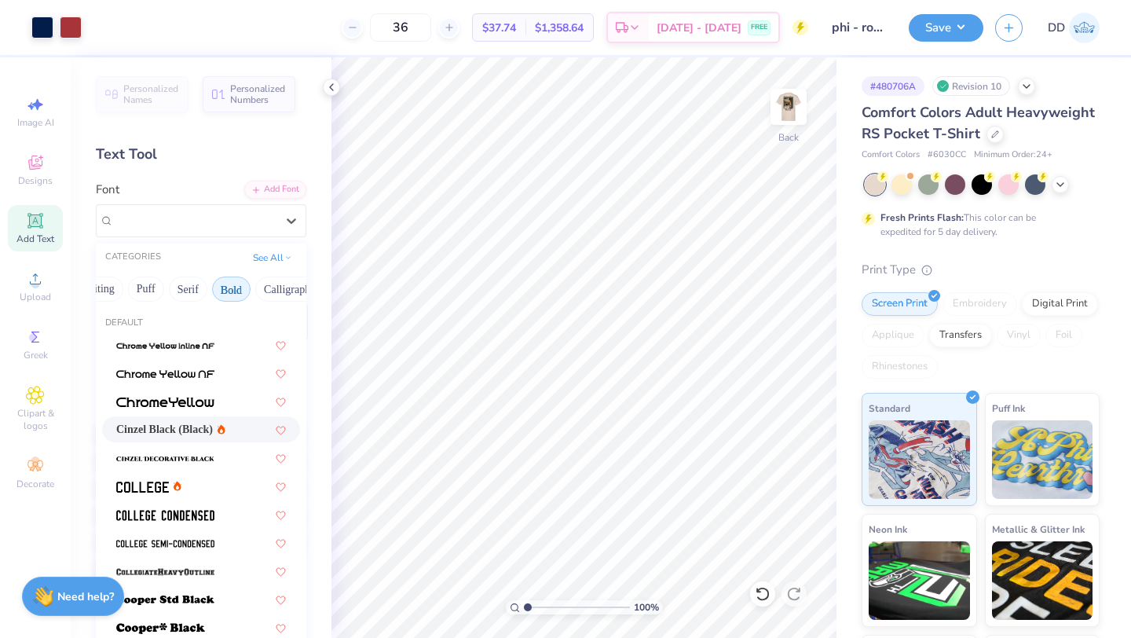
click at [212, 433] on span "Cinzel Black (Black)" at bounding box center [164, 429] width 97 height 16
click at [227, 220] on div "Cinzel" at bounding box center [194, 220] width 165 height 24
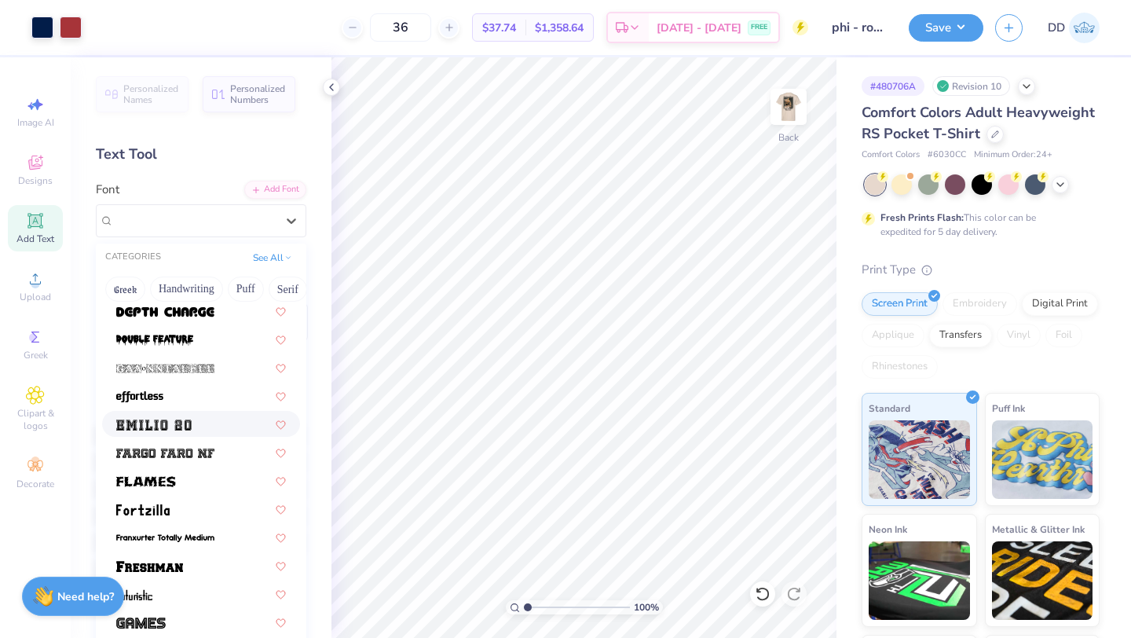
scroll to position [345, 0]
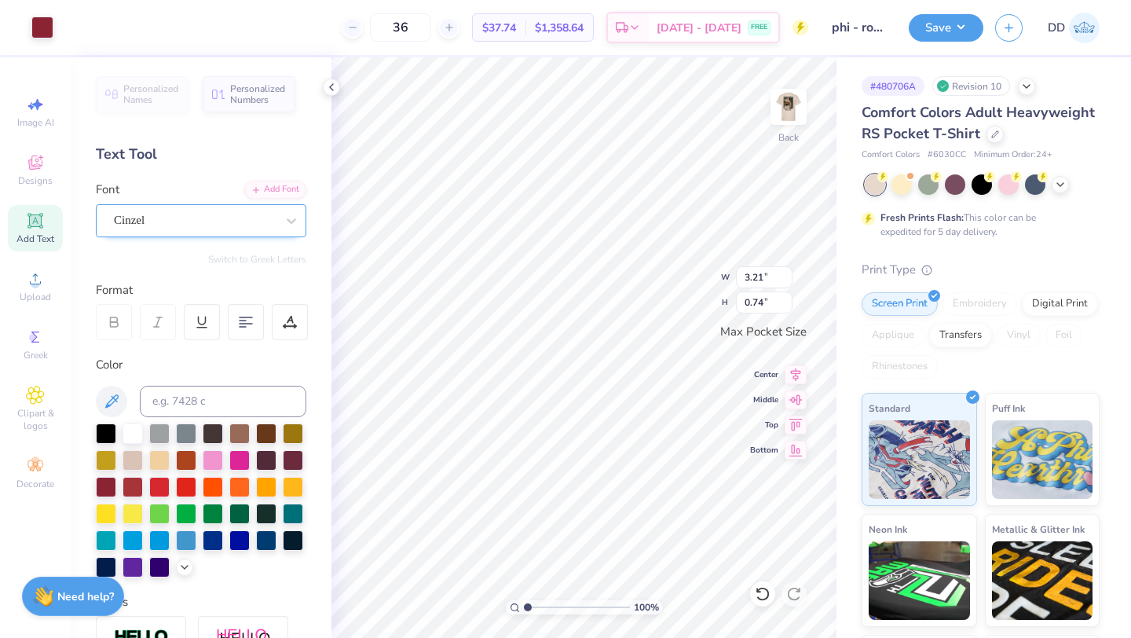
click at [153, 220] on div "Cinzel" at bounding box center [194, 220] width 165 height 24
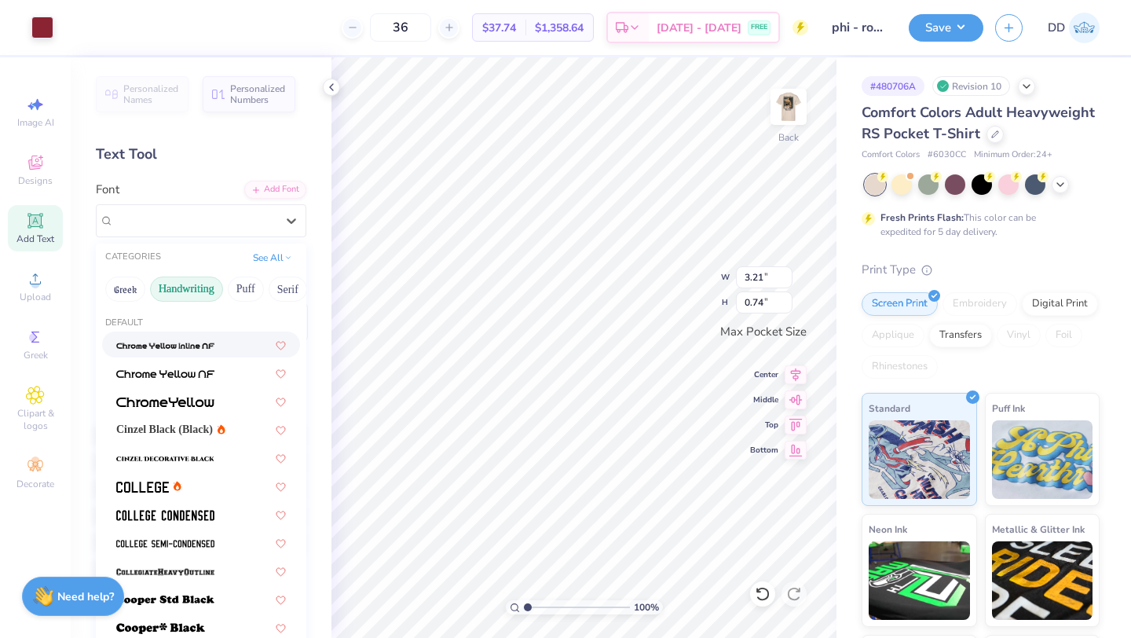
click at [209, 285] on button "Handwriting" at bounding box center [186, 288] width 73 height 25
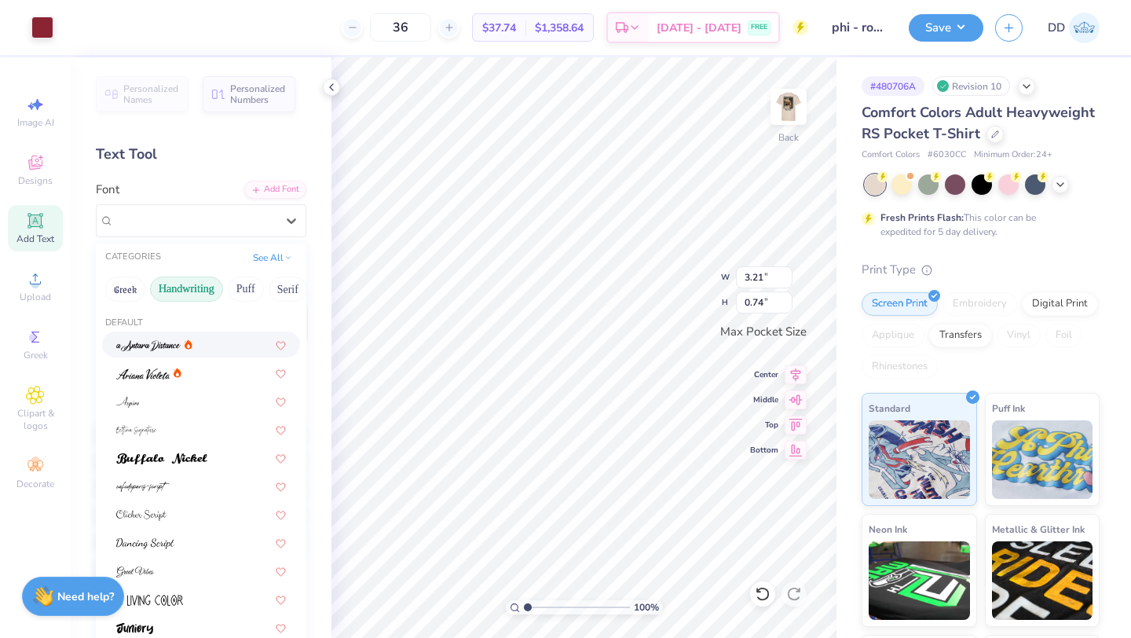
click at [197, 355] on div at bounding box center [201, 344] width 198 height 26
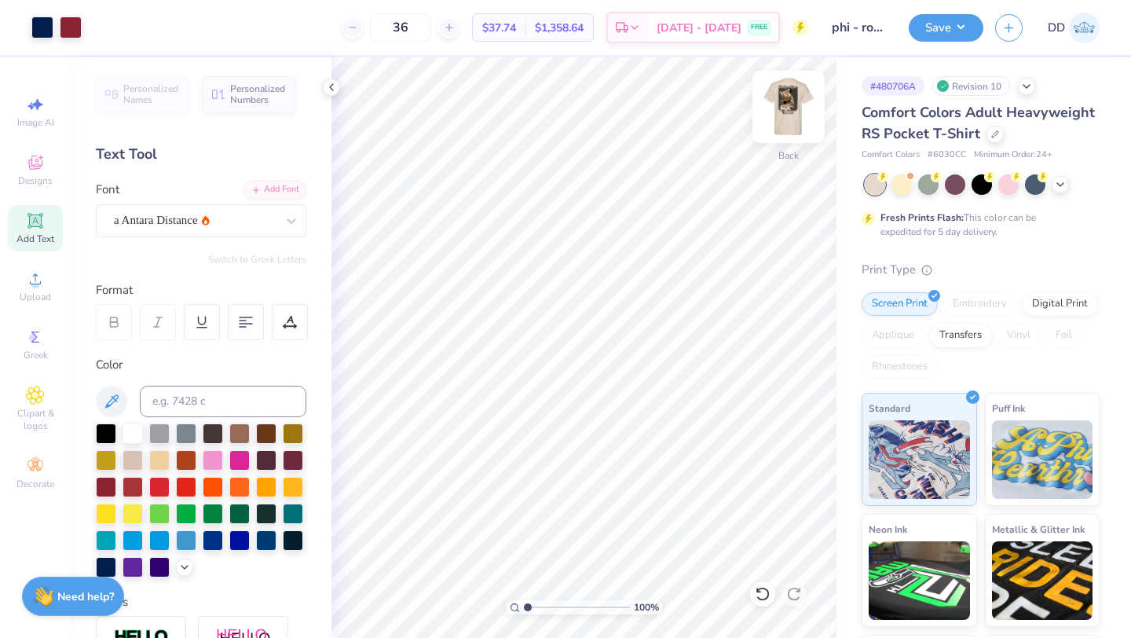
click at [778, 112] on img at bounding box center [788, 106] width 63 height 63
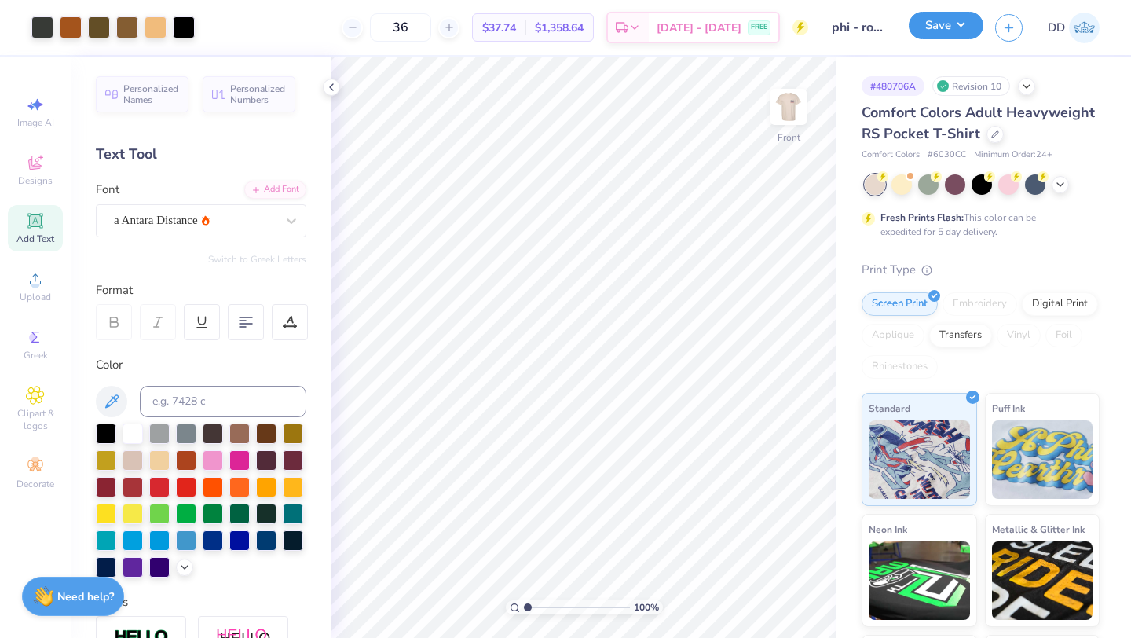
click at [969, 20] on button "Save" at bounding box center [946, 25] width 75 height 27
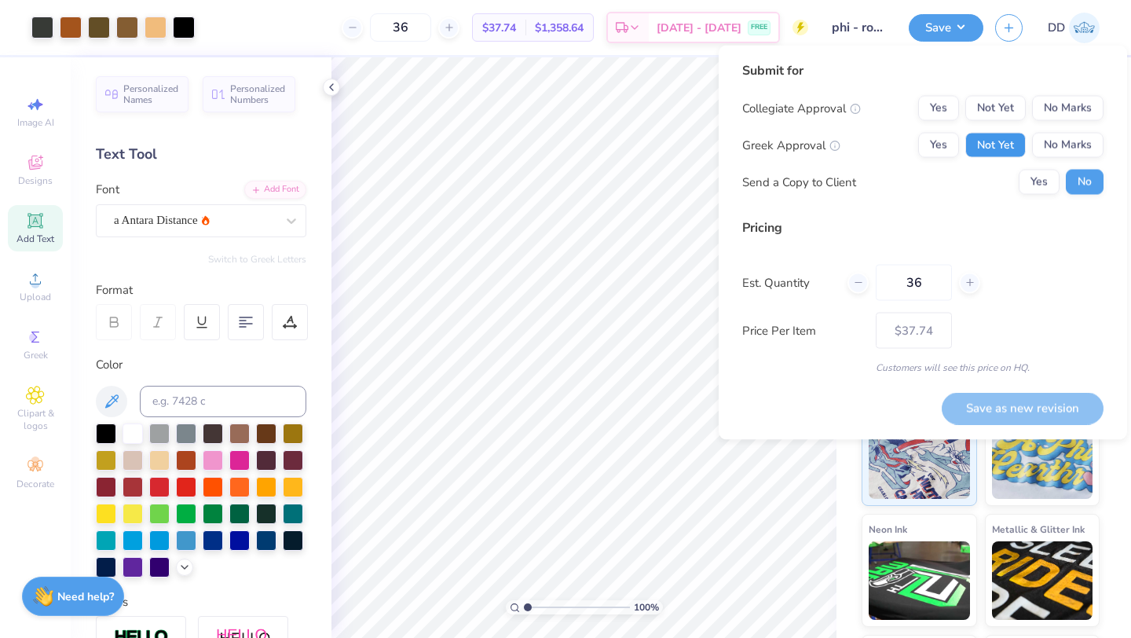
click at [992, 141] on button "Not Yet" at bounding box center [995, 145] width 60 height 25
click at [1085, 108] on button "No Marks" at bounding box center [1067, 108] width 71 height 25
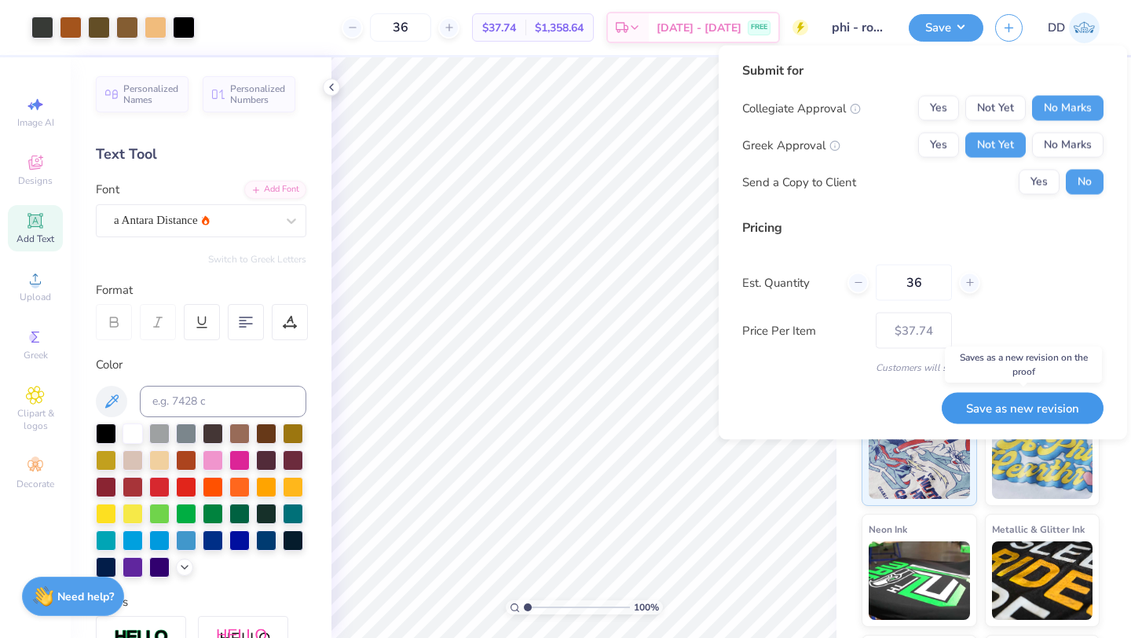
click at [1011, 398] on button "Save as new revision" at bounding box center [1022, 408] width 162 height 32
type input "$37.74"
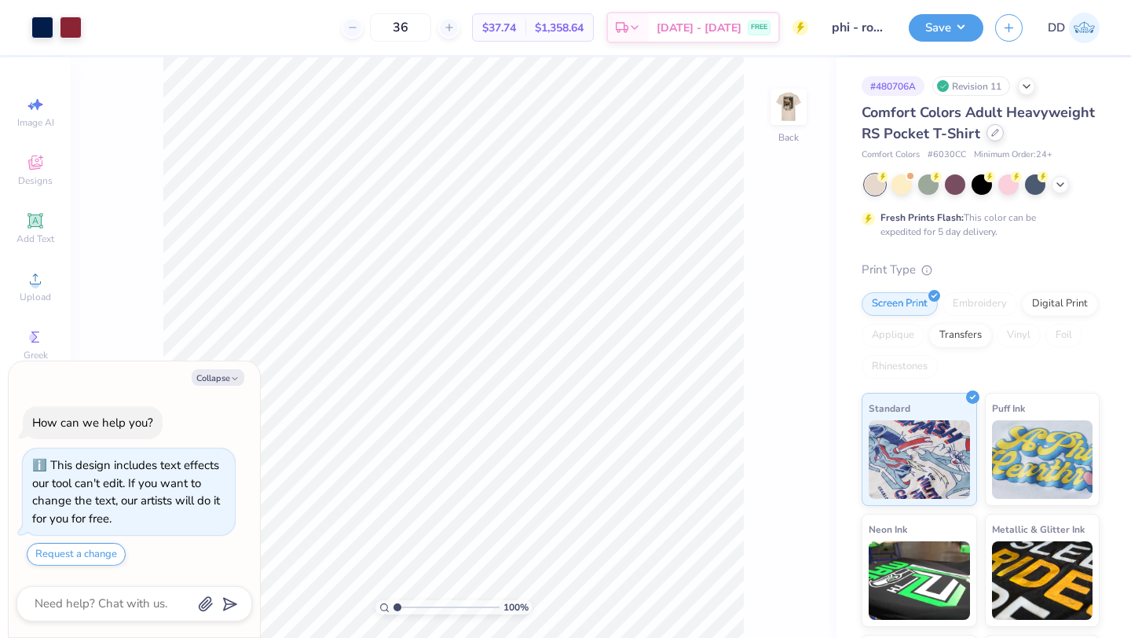
click at [993, 131] on icon at bounding box center [995, 133] width 6 height 6
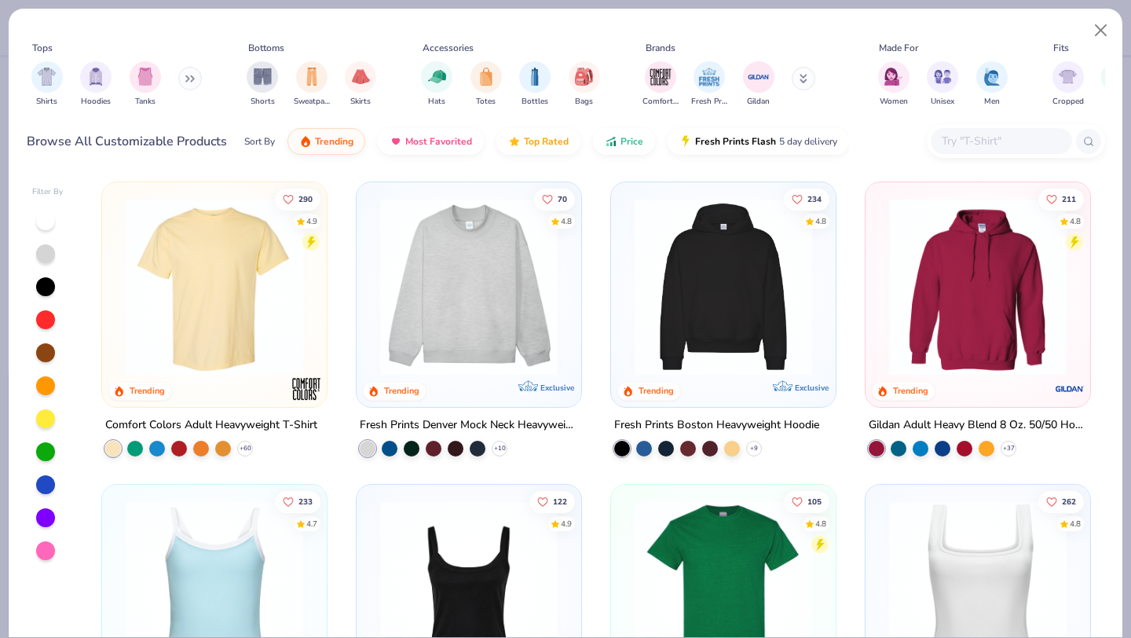
type textarea "x"
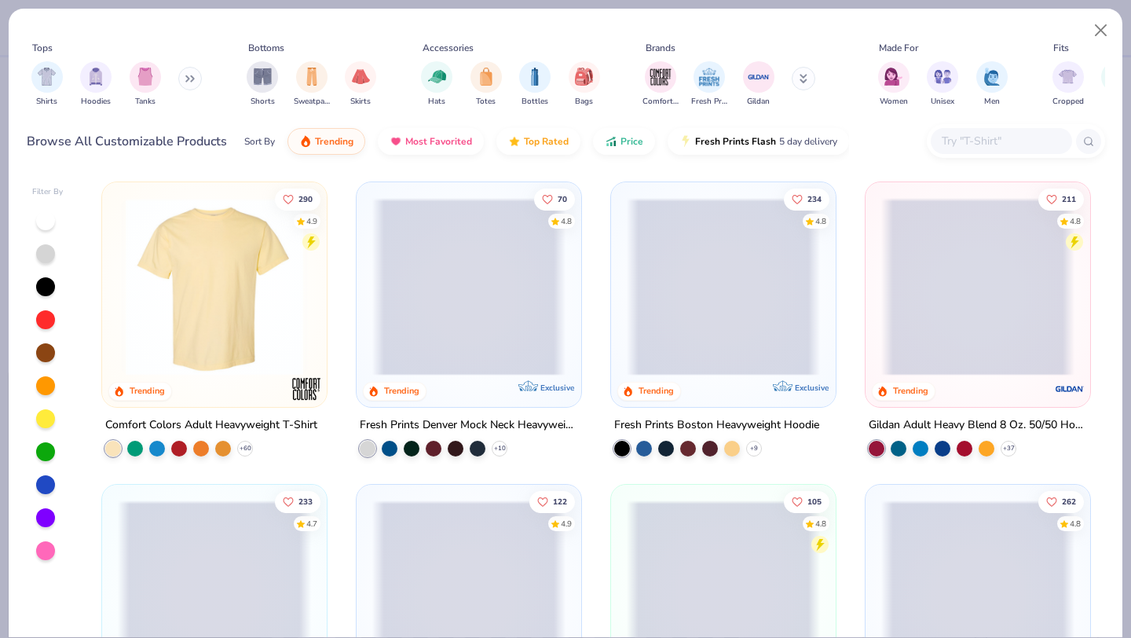
click at [978, 139] on input "text" at bounding box center [1000, 141] width 121 height 18
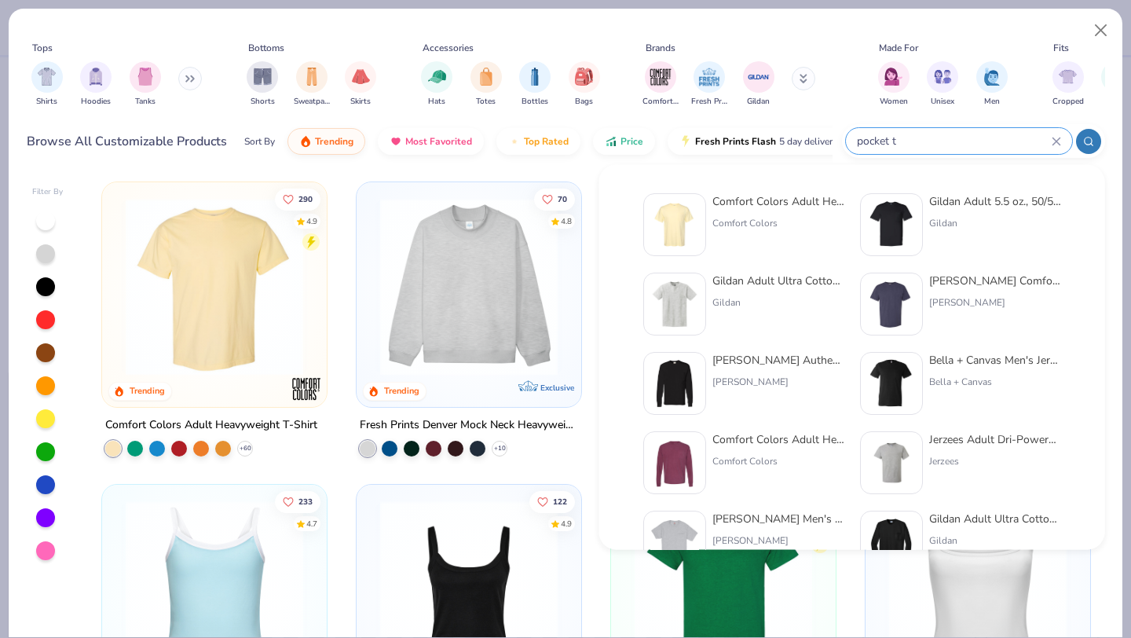
type input "pocket t"
click at [763, 197] on div "Comfort Colors Adult Heavyweight RS Pocket T -Shirt" at bounding box center [778, 201] width 132 height 16
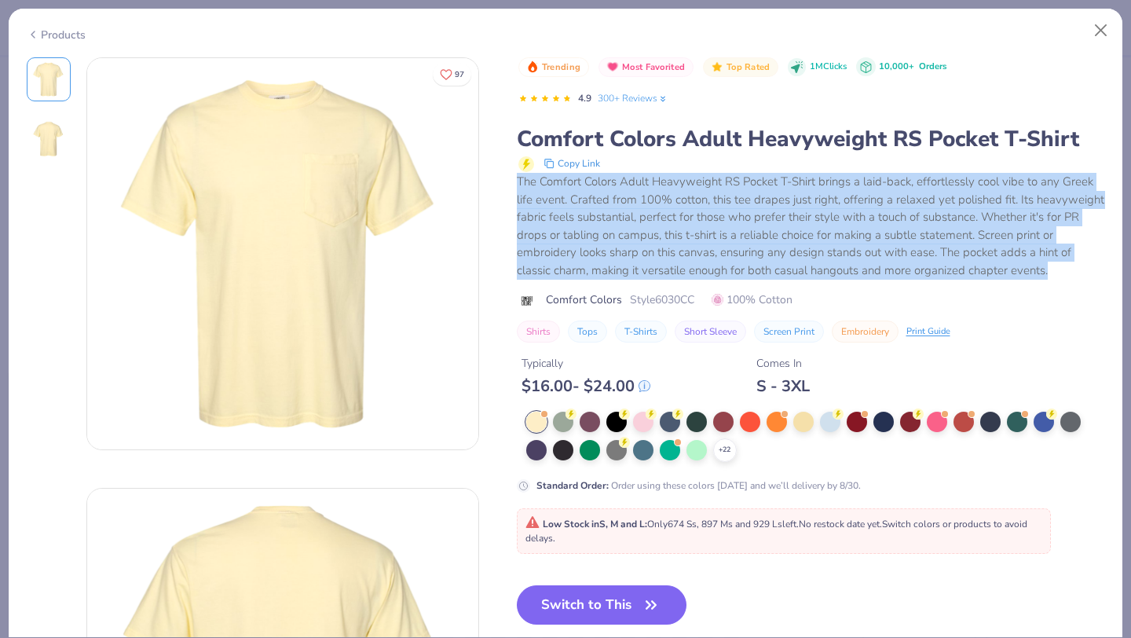
drag, startPoint x: 1054, startPoint y: 271, endPoint x: 503, endPoint y: 177, distance: 558.3
click at [503, 177] on div "97 Trending Most Favorited Top Rated 1M Clicks 10,000+ Orders 4.9 300+ Reviews …" at bounding box center [566, 468] width 1078 height 823
copy div "The Comfort Colors Adult Heavyweight RS Pocket T-Shirt brings a laid-back, effo…"
type textarea "x"
